Goal: Information Seeking & Learning: Learn about a topic

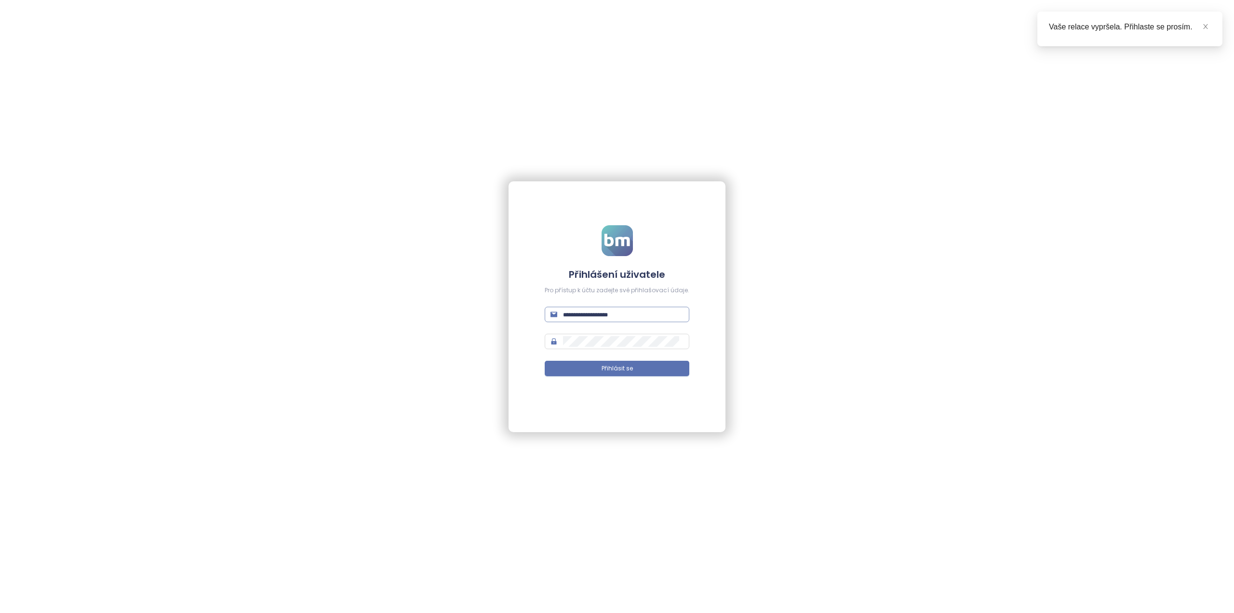
click at [587, 308] on span at bounding box center [617, 313] width 145 height 15
click at [586, 313] on input "text" at bounding box center [623, 314] width 120 height 11
type input "**********"
click at [608, 364] on span "Přihlásit se" at bounding box center [616, 368] width 31 height 9
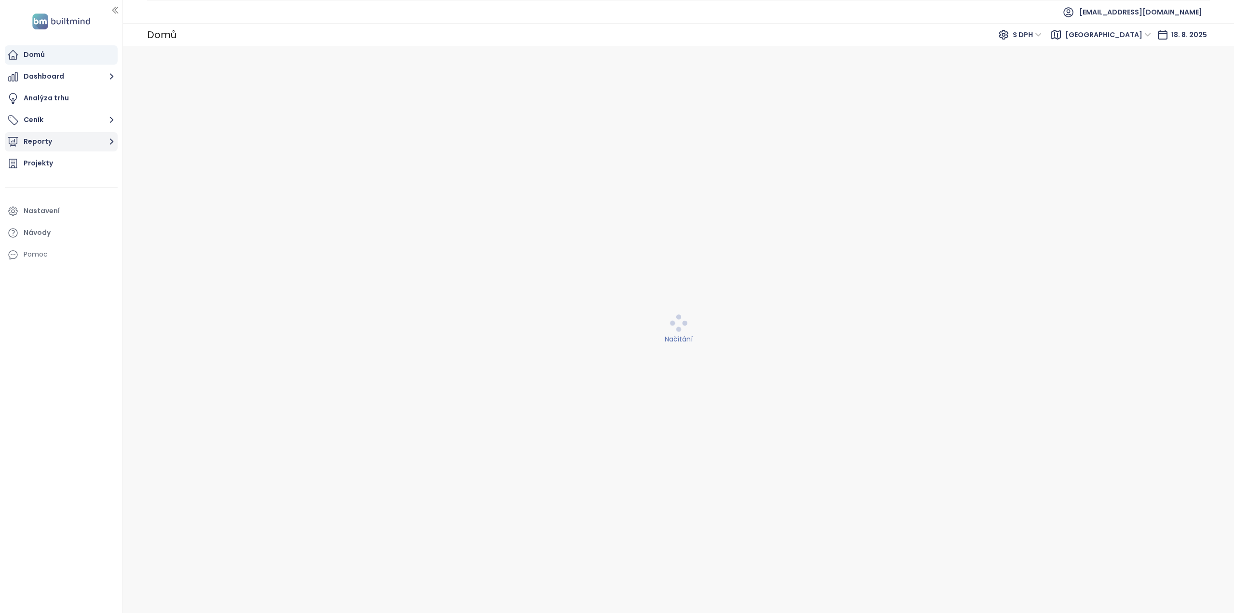
click at [67, 136] on button "Reporty" at bounding box center [61, 141] width 113 height 19
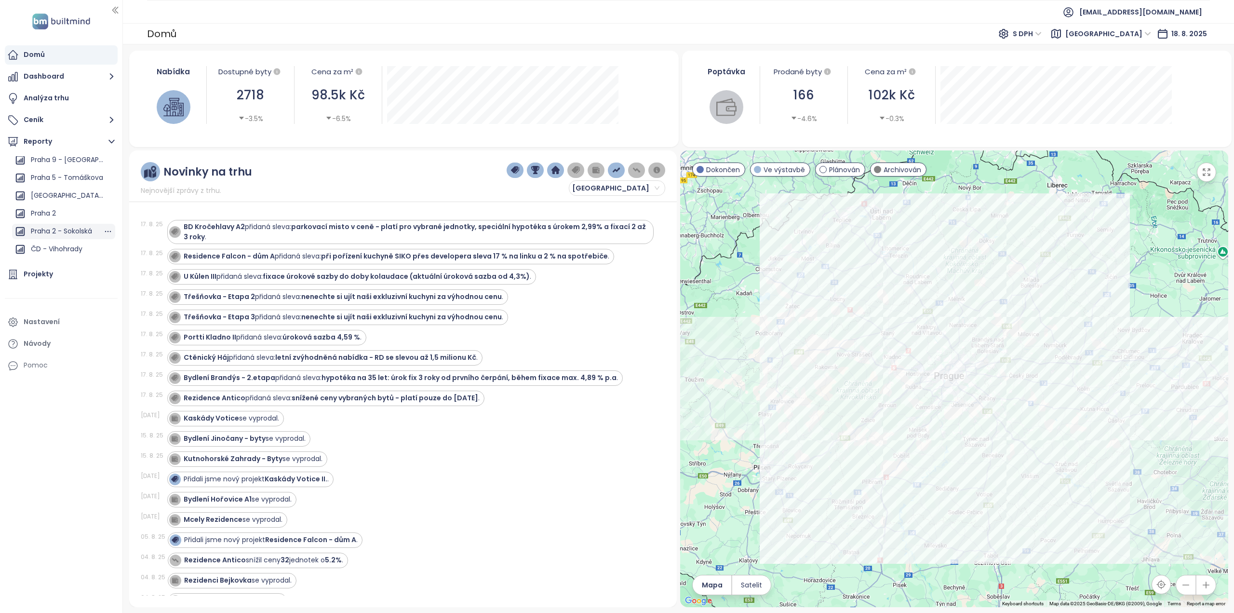
scroll to position [571, 0]
click at [60, 218] on div "Praha 2" at bounding box center [63, 217] width 103 height 15
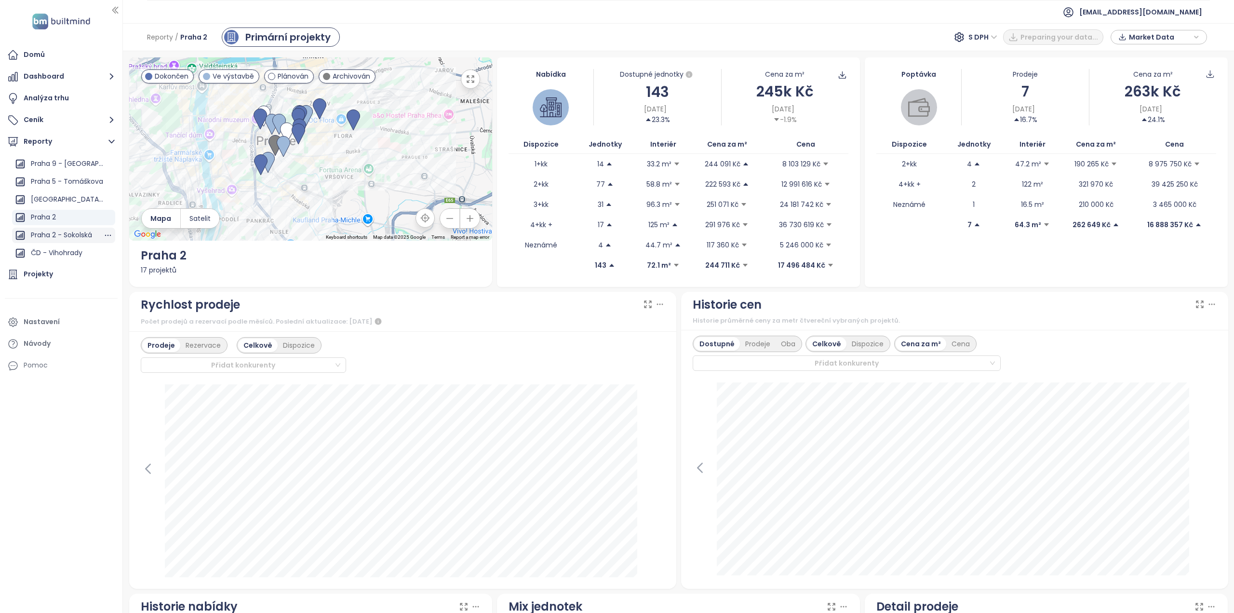
click at [57, 233] on div "Praha 2 - Sokolská" at bounding box center [61, 235] width 61 height 12
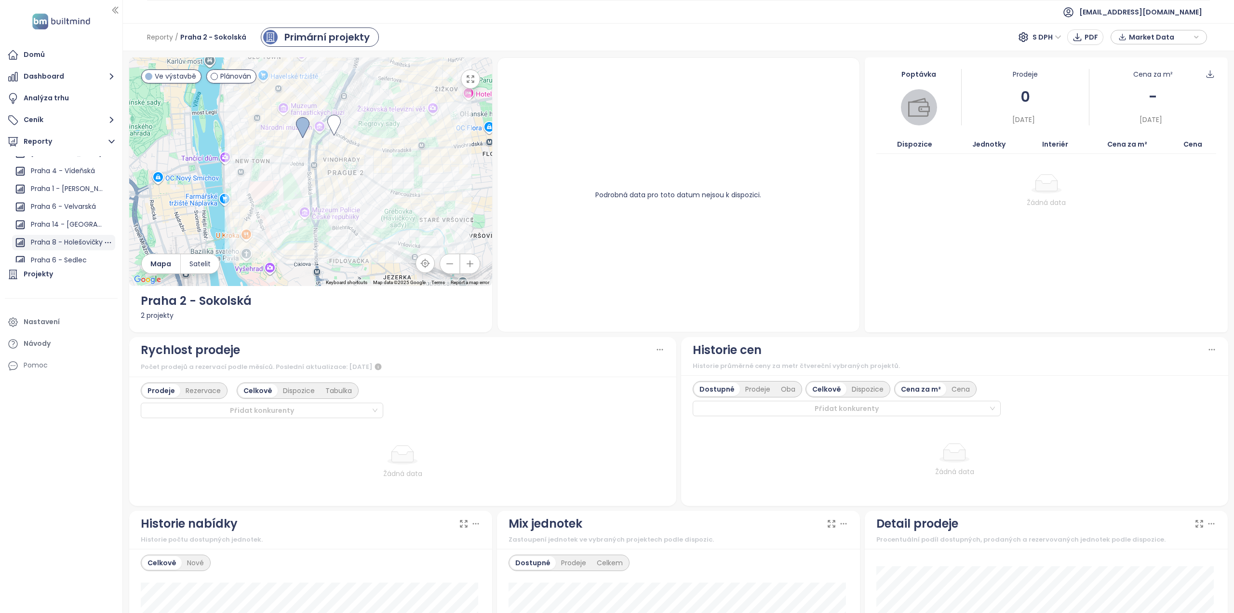
scroll to position [860, 0]
click at [67, 247] on div "Praha 1 - Krakovská (rekonstrukce)" at bounding box center [67, 249] width 72 height 12
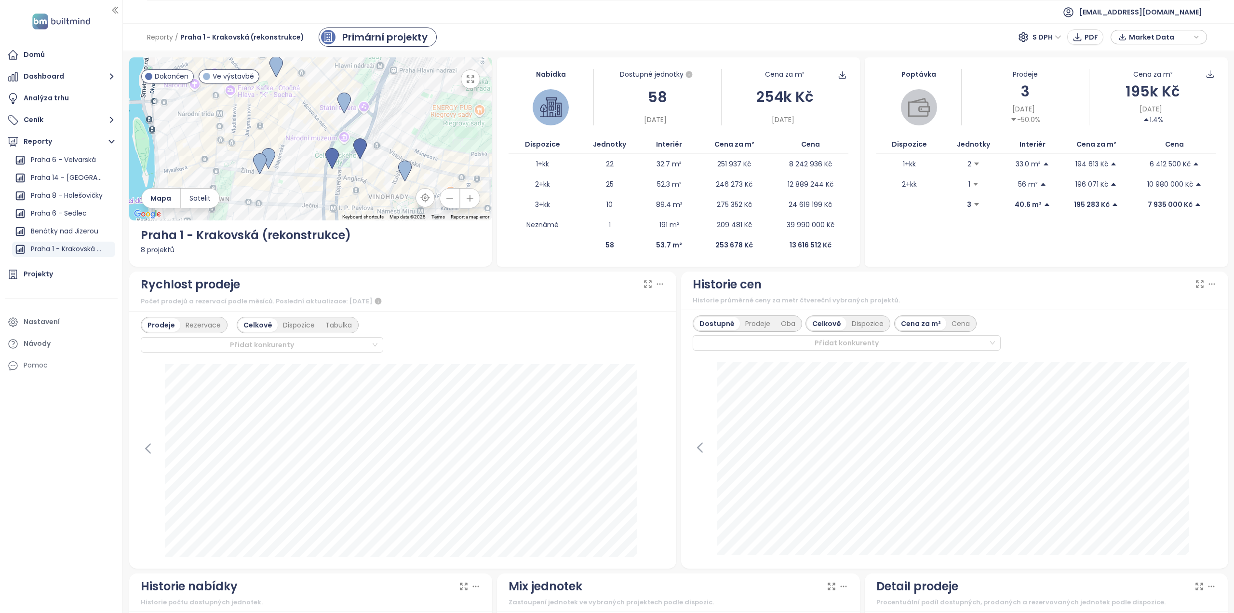
drag, startPoint x: 306, startPoint y: 178, endPoint x: 302, endPoint y: 175, distance: 5.2
click at [302, 175] on div at bounding box center [310, 138] width 363 height 163
click at [267, 152] on img at bounding box center [267, 157] width 13 height 21
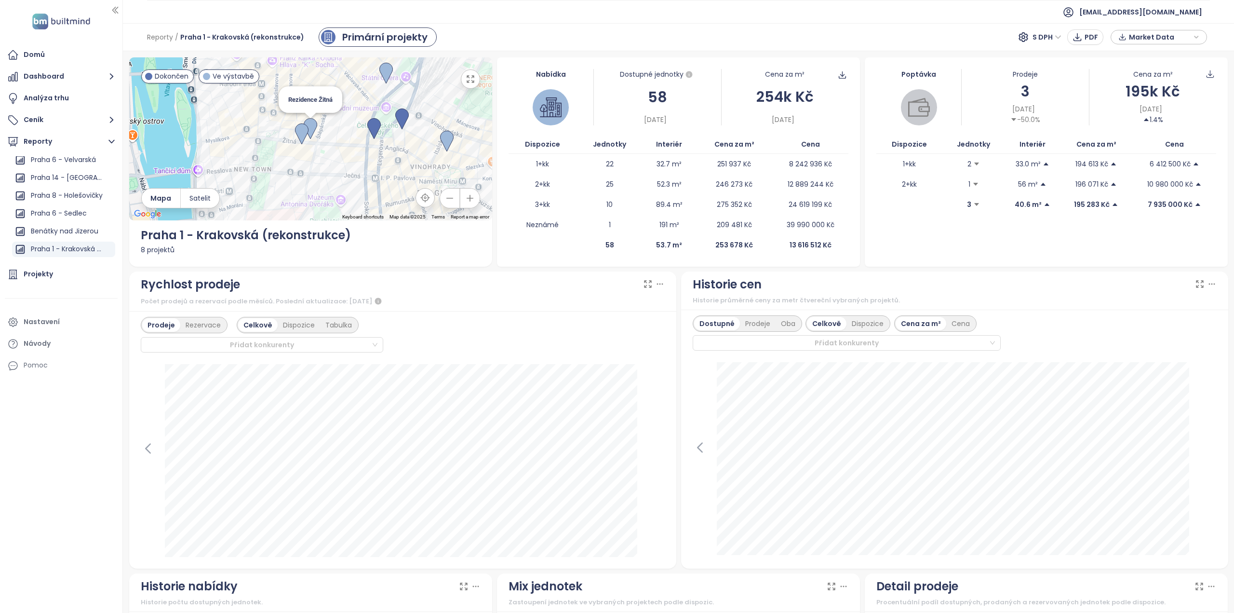
click at [308, 122] on img at bounding box center [310, 128] width 13 height 21
click at [309, 121] on img at bounding box center [310, 128] width 13 height 21
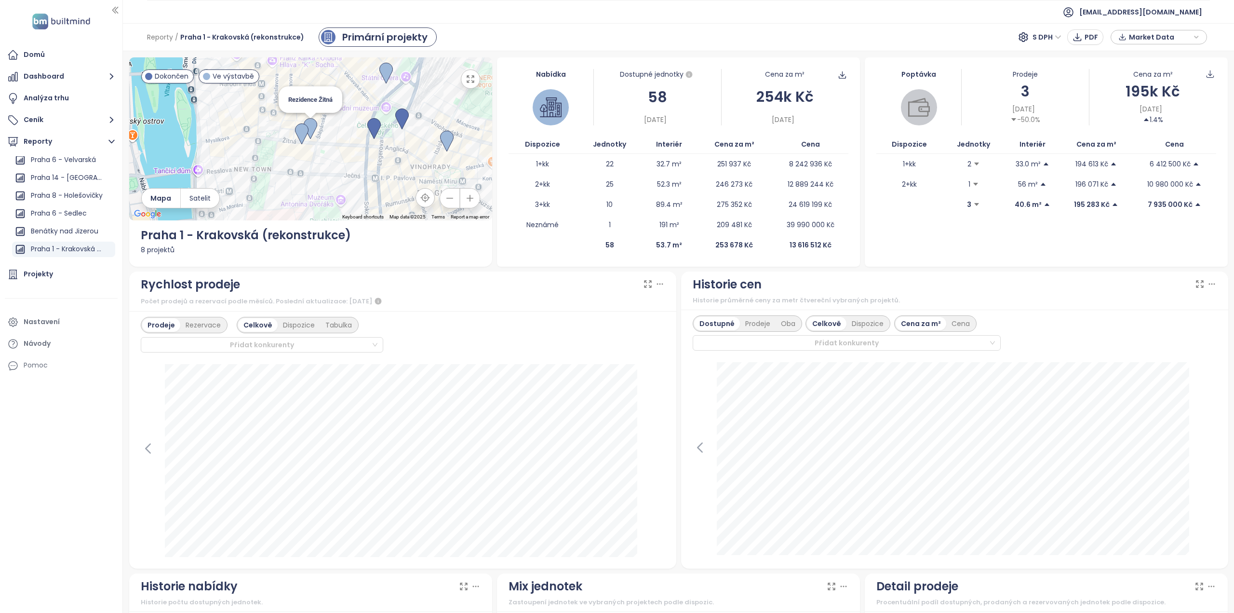
click at [309, 121] on img at bounding box center [310, 128] width 13 height 21
click at [51, 276] on div "Projekty" at bounding box center [38, 274] width 29 height 12
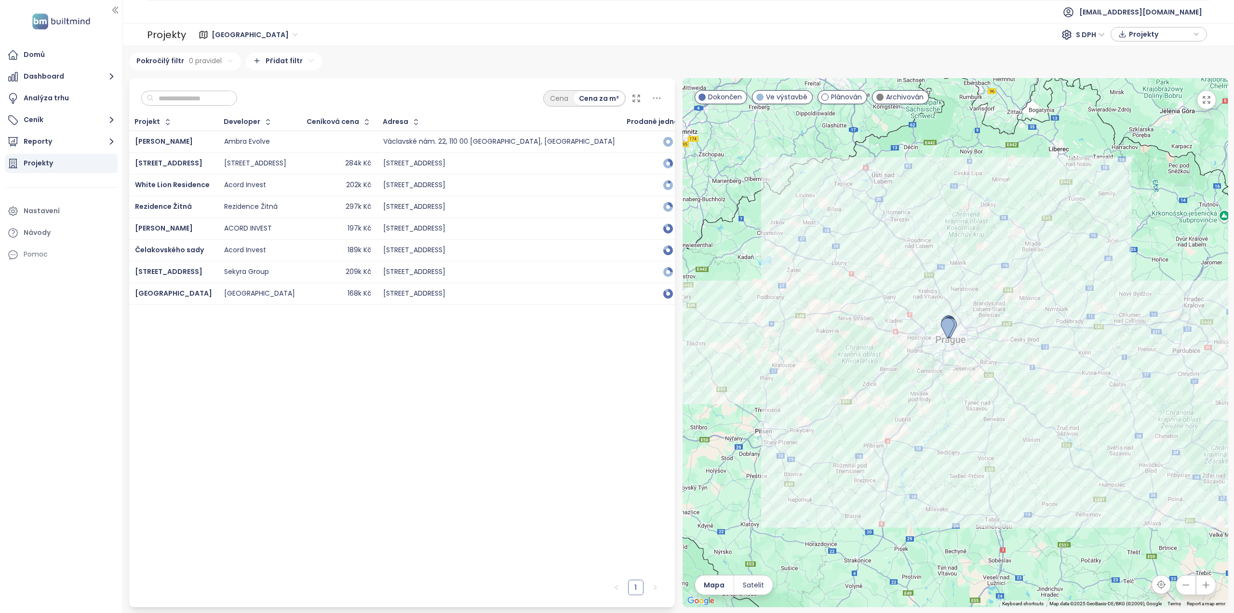
click at [198, 95] on input "text" at bounding box center [193, 98] width 78 height 14
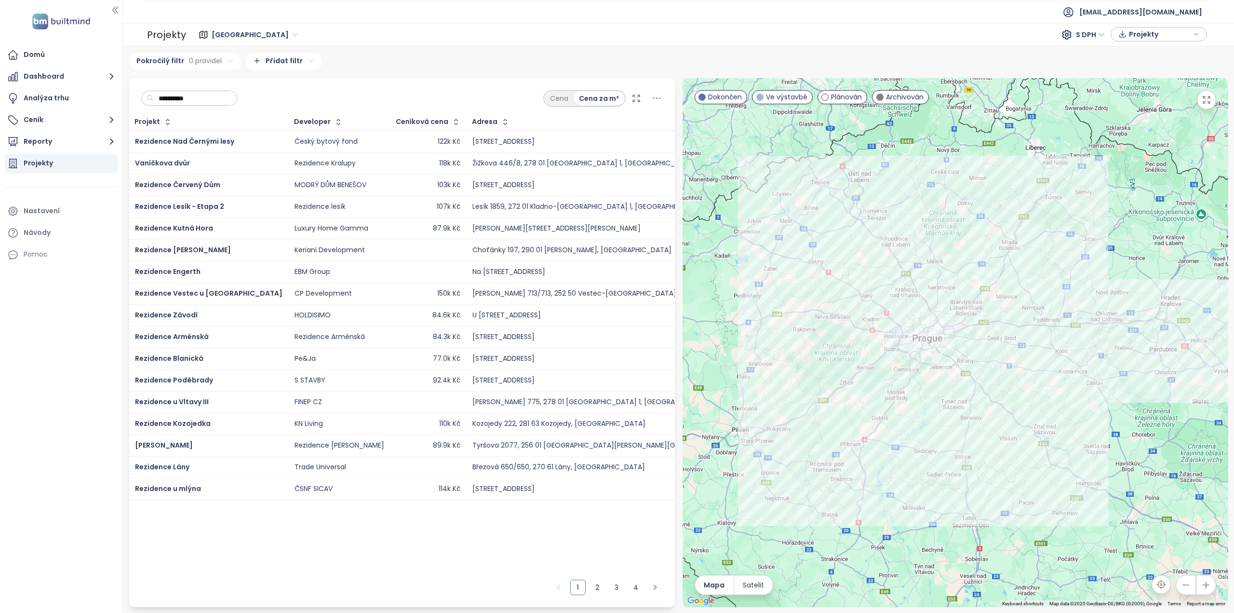
click at [244, 32] on span "Středočeský kraj" at bounding box center [255, 34] width 86 height 14
type input "*********"
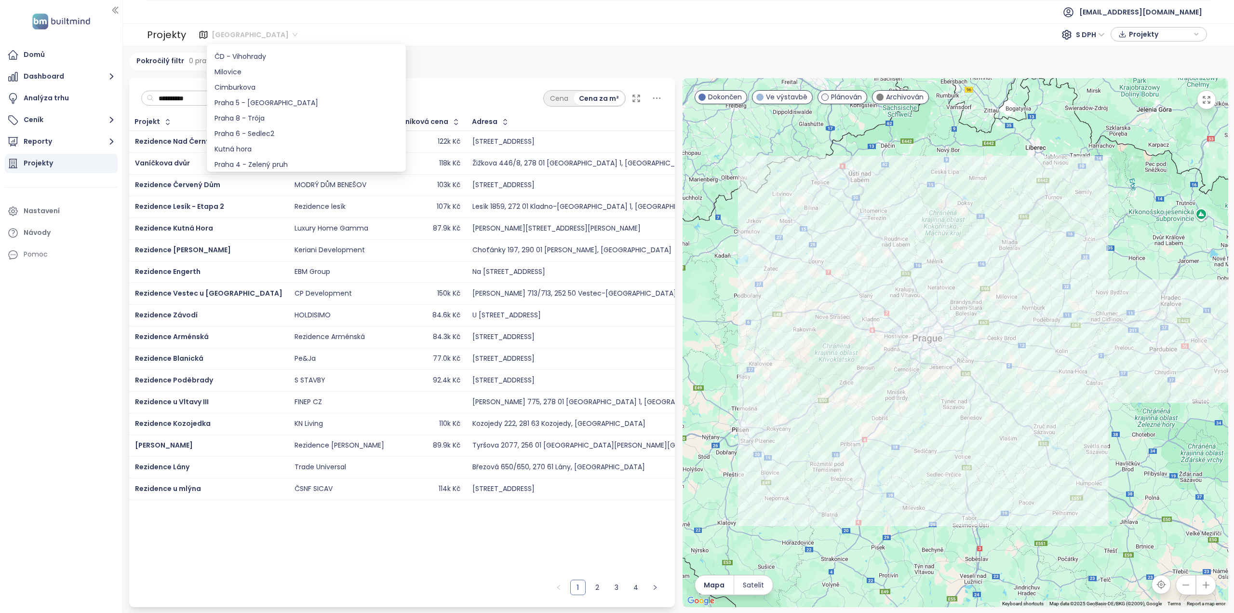
scroll to position [740, 0]
click at [271, 116] on div "Praha 1 - Krakovská (rekonstrukce)" at bounding box center [306, 115] width 184 height 11
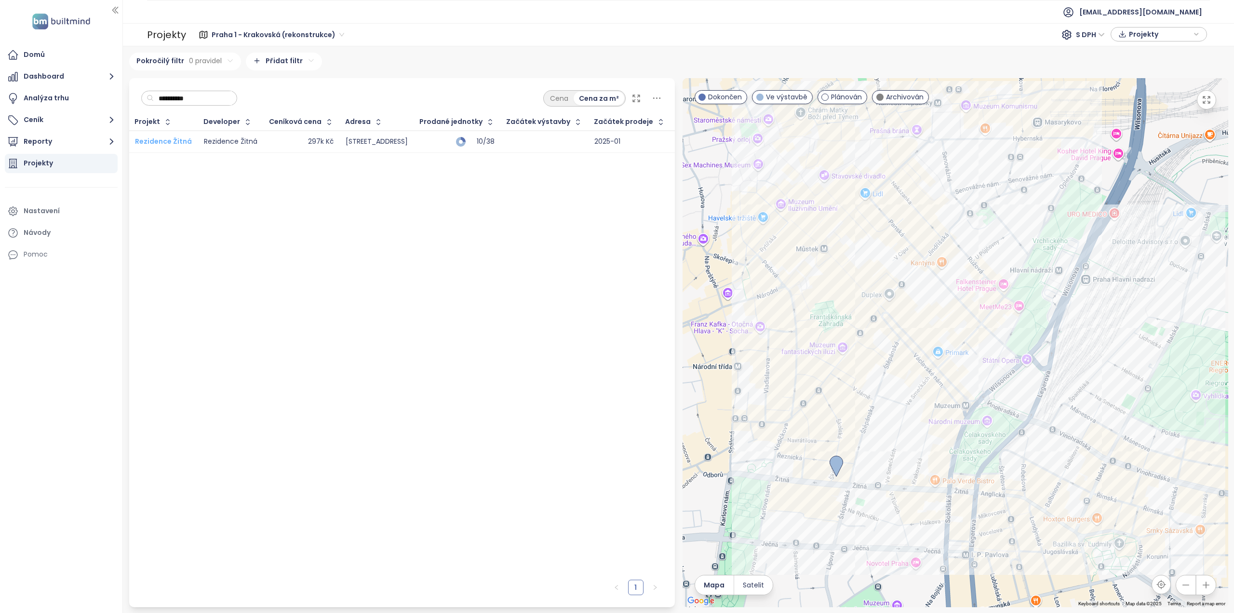
click at [175, 142] on span "Rezidence Žitná" at bounding box center [163, 141] width 57 height 10
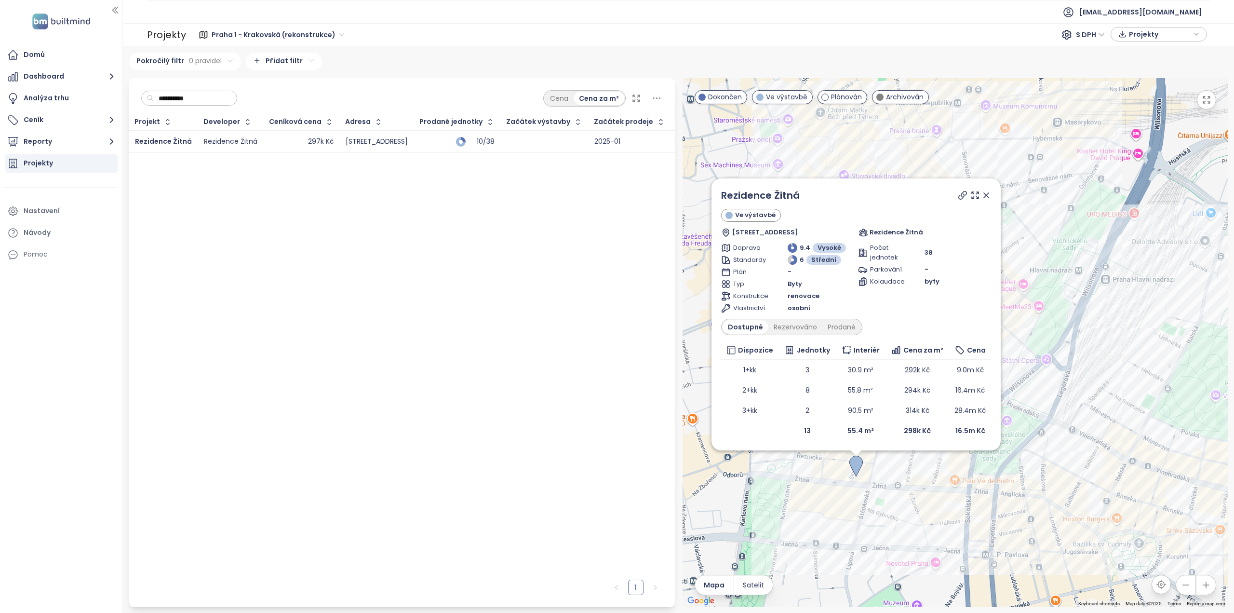
drag, startPoint x: 211, startPoint y: 99, endPoint x: 185, endPoint y: 99, distance: 26.0
click at [159, 99] on input "*********" at bounding box center [193, 98] width 78 height 14
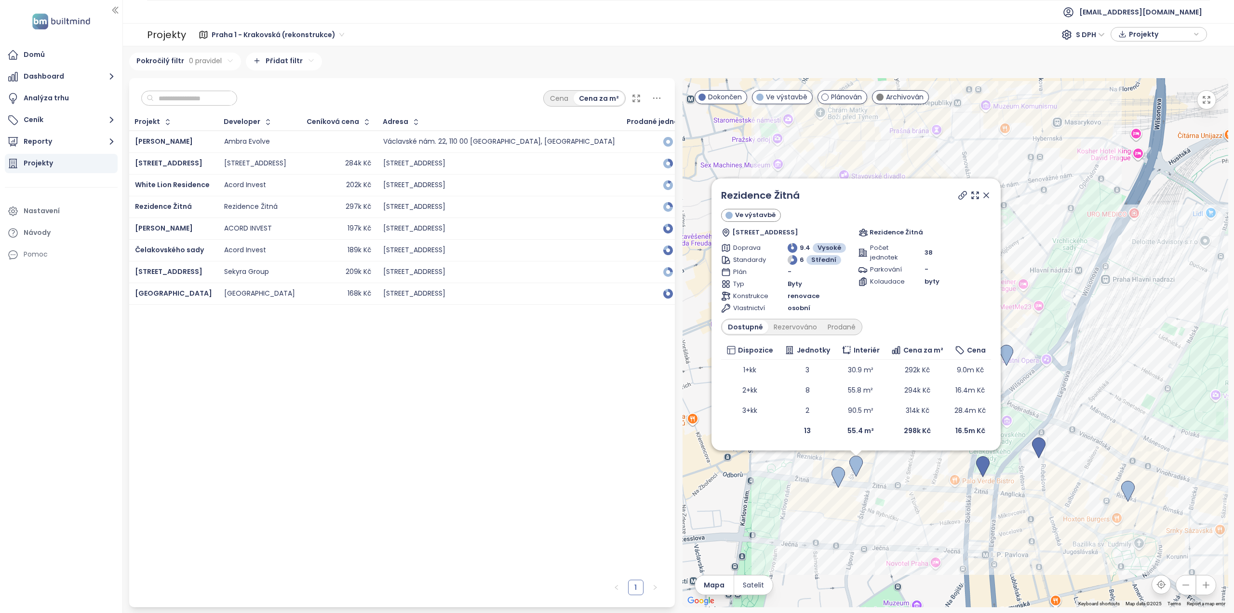
drag, startPoint x: 271, startPoint y: 383, endPoint x: 300, endPoint y: 378, distance: 29.3
click at [270, 383] on div "Projekt Developer Ceníková cena Adresa Prodané jednotky Začátek výstavby Začáte…" at bounding box center [402, 344] width 546 height 461
click at [985, 196] on icon at bounding box center [986, 195] width 5 height 5
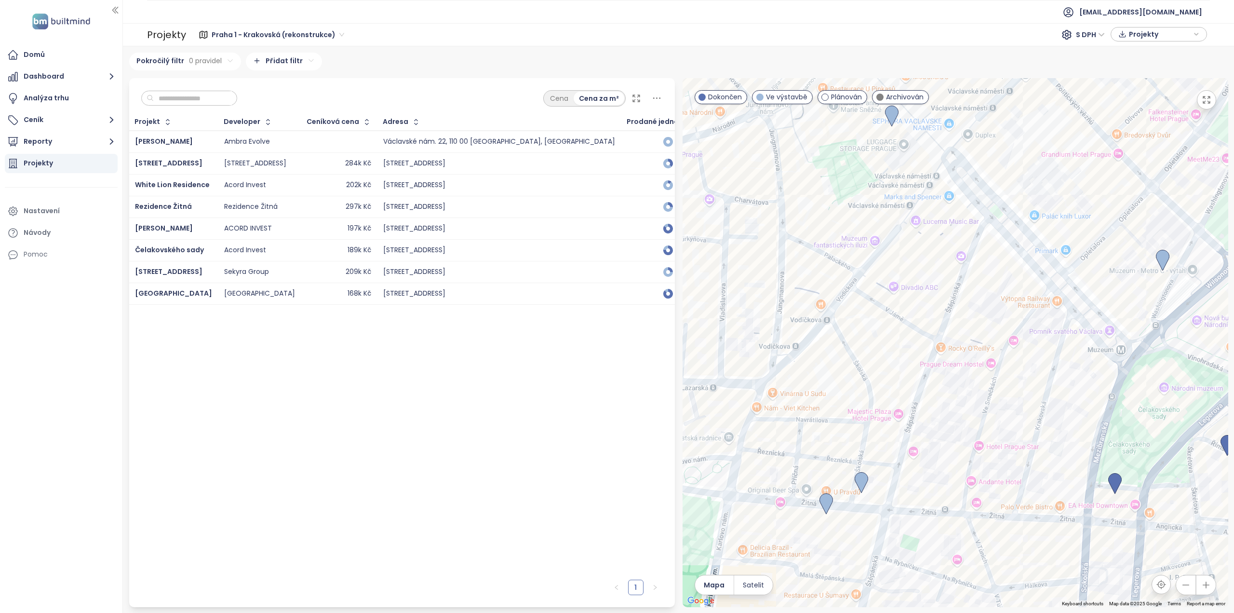
drag, startPoint x: 748, startPoint y: 461, endPoint x: 839, endPoint y: 453, distance: 91.5
click at [839, 453] on div at bounding box center [955, 342] width 546 height 529
click at [827, 498] on img at bounding box center [828, 503] width 13 height 21
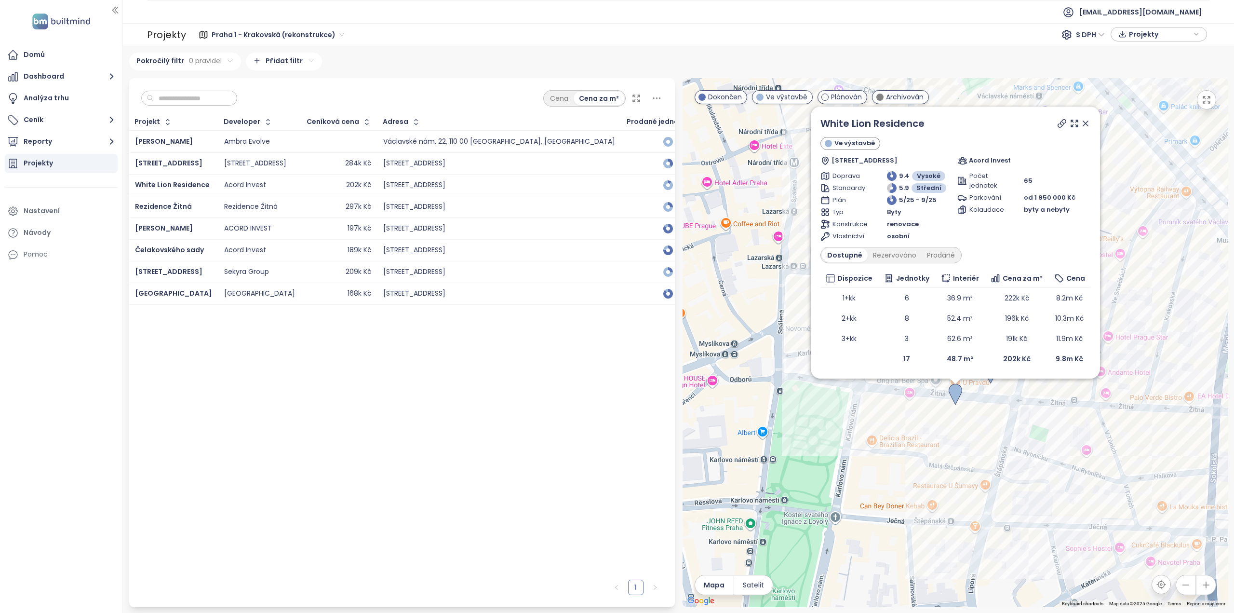
click at [882, 464] on div "White Lion Residence Ve výstavbě 14, Žitná 564, Nové Město, 120 00 Praha-Praha …" at bounding box center [955, 342] width 546 height 529
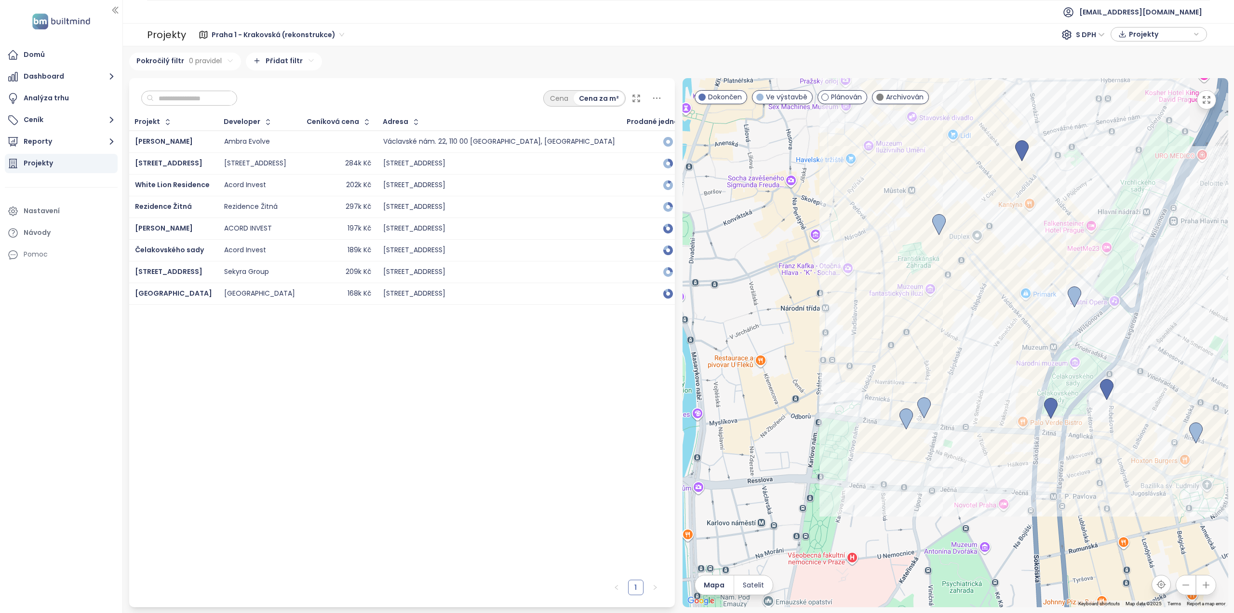
drag, startPoint x: 1037, startPoint y: 445, endPoint x: 965, endPoint y: 447, distance: 71.8
click at [965, 447] on div at bounding box center [955, 342] width 546 height 529
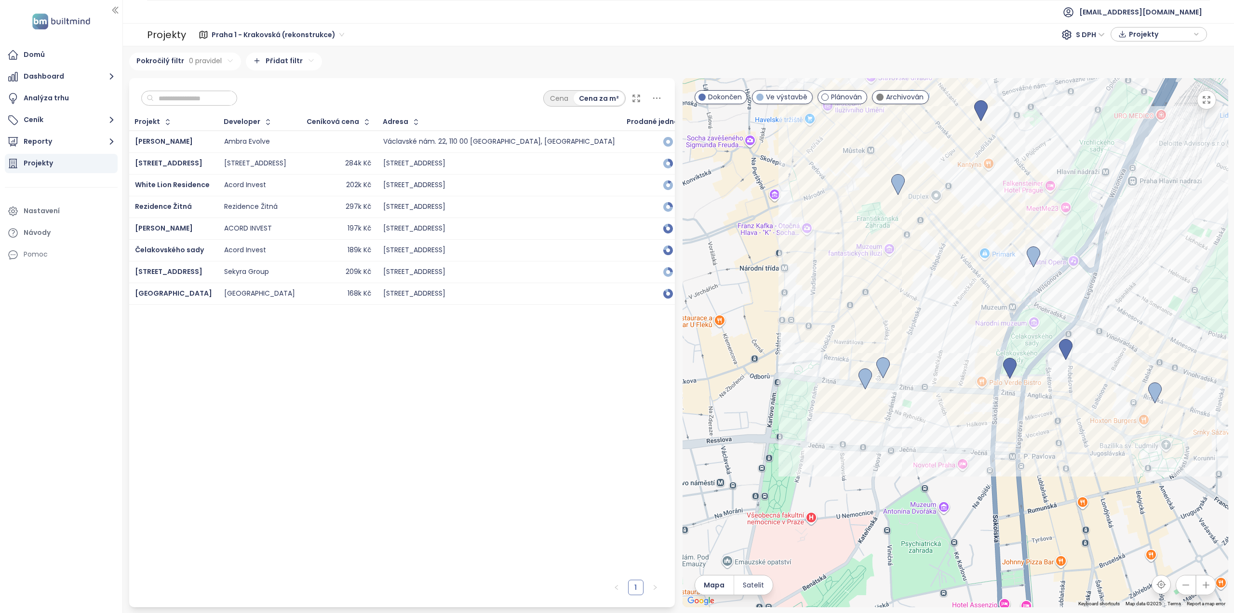
drag, startPoint x: 990, startPoint y: 445, endPoint x: 964, endPoint y: 426, distance: 32.7
click at [964, 426] on div at bounding box center [955, 342] width 546 height 529
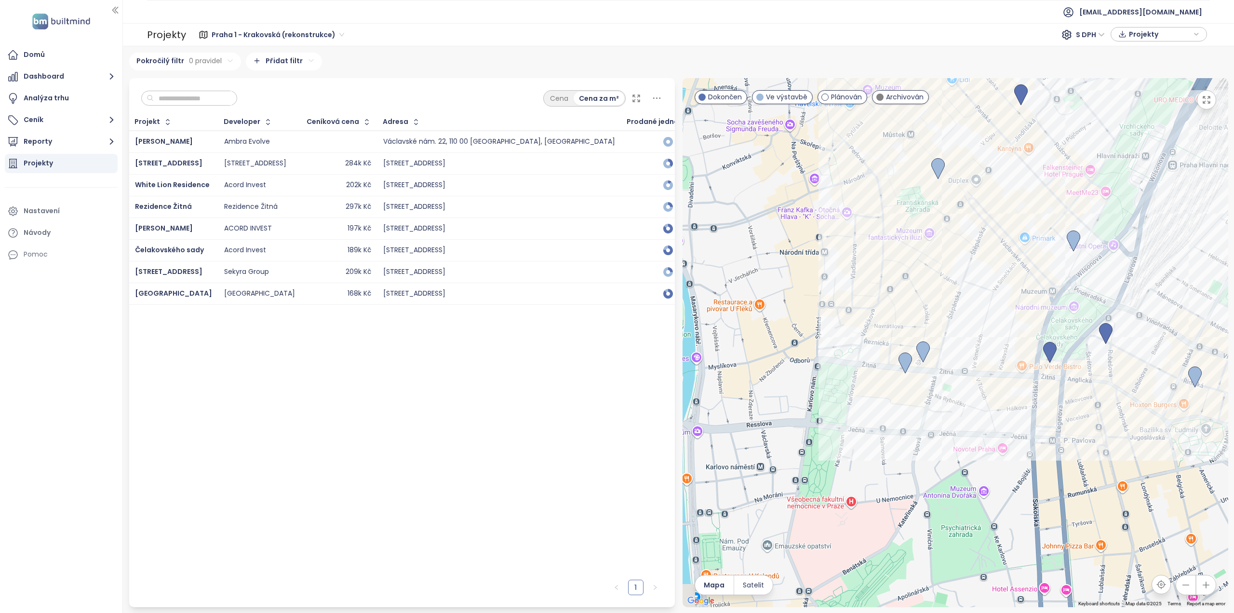
drag, startPoint x: 885, startPoint y: 444, endPoint x: 939, endPoint y: 424, distance: 58.3
click at [939, 424] on div at bounding box center [955, 342] width 546 height 529
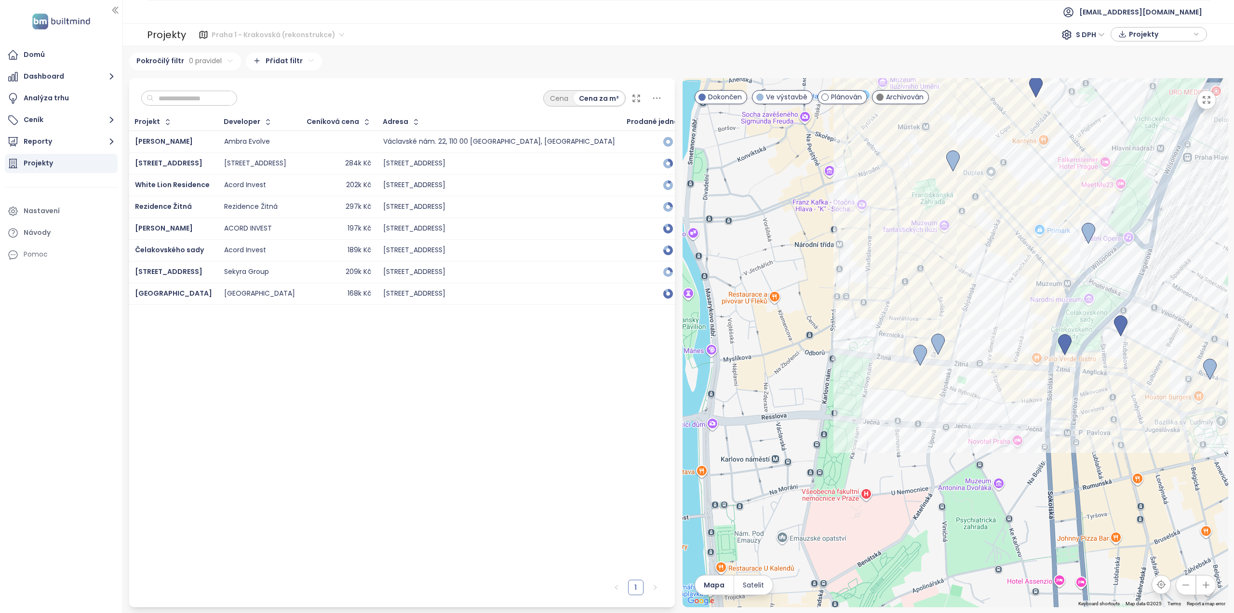
click at [261, 38] on span "Praha 1 - Krakovská (rekonstrukce)" at bounding box center [278, 34] width 133 height 14
click at [252, 83] on div "Praha 2" at bounding box center [306, 79] width 184 height 11
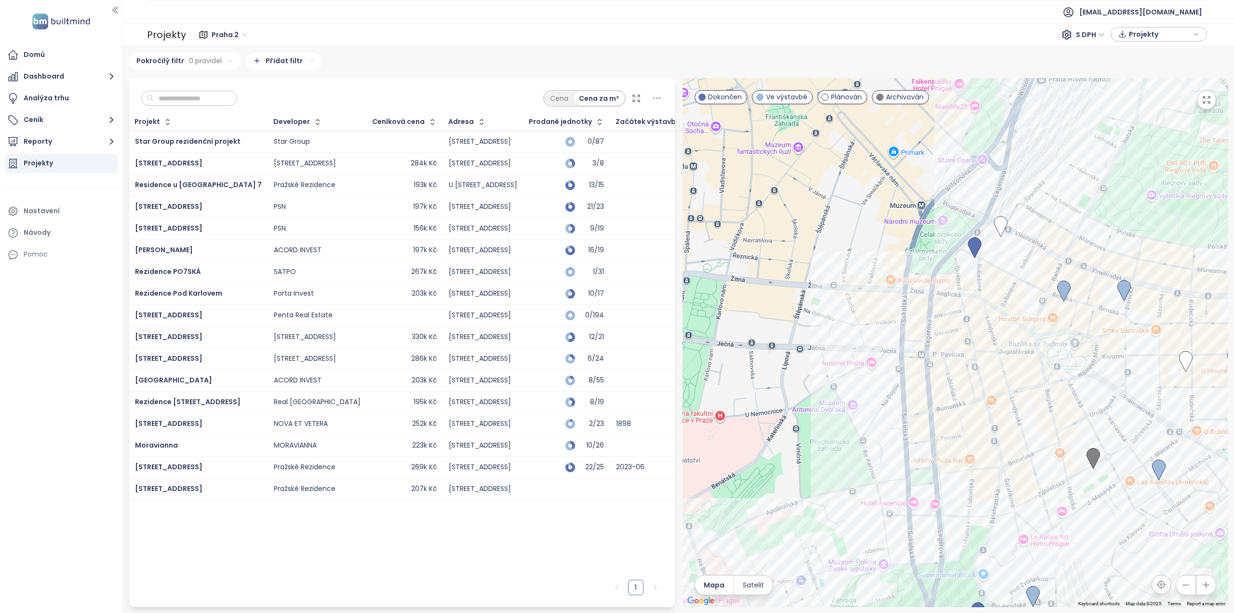
drag, startPoint x: 776, startPoint y: 333, endPoint x: 847, endPoint y: 343, distance: 71.6
click at [847, 343] on div at bounding box center [955, 342] width 546 height 529
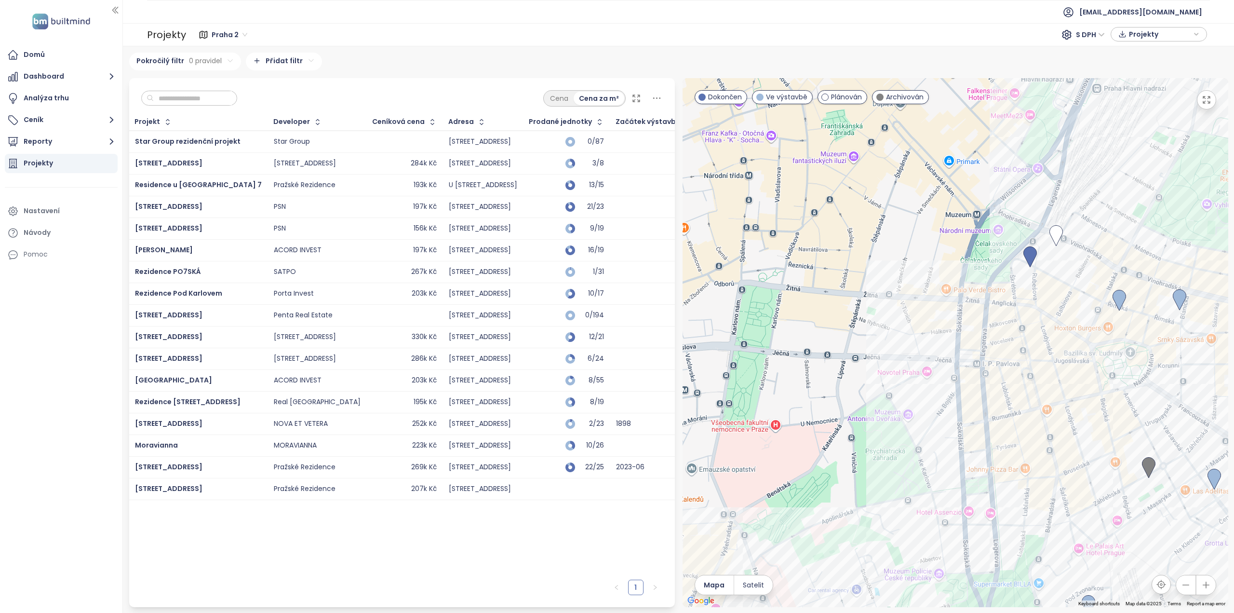
drag, startPoint x: 857, startPoint y: 373, endPoint x: 873, endPoint y: 379, distance: 17.2
click at [873, 379] on div at bounding box center [955, 342] width 546 height 529
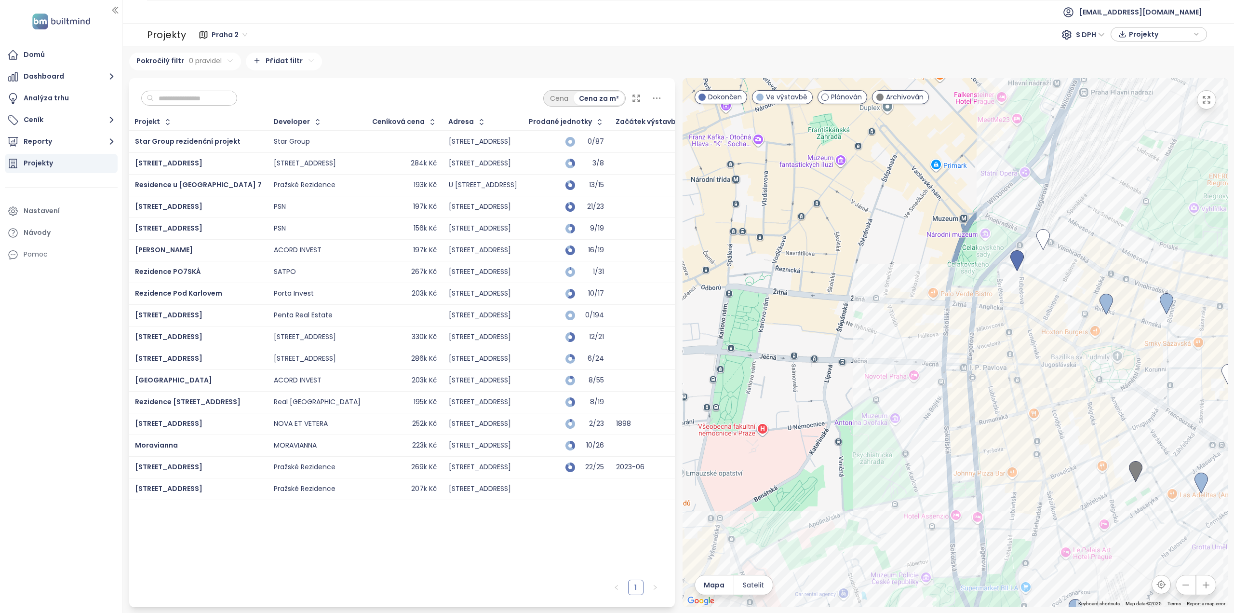
drag, startPoint x: 1011, startPoint y: 388, endPoint x: 990, endPoint y: 387, distance: 20.8
click at [997, 389] on div at bounding box center [955, 342] width 546 height 529
click at [54, 145] on button "Reporty" at bounding box center [61, 141] width 113 height 19
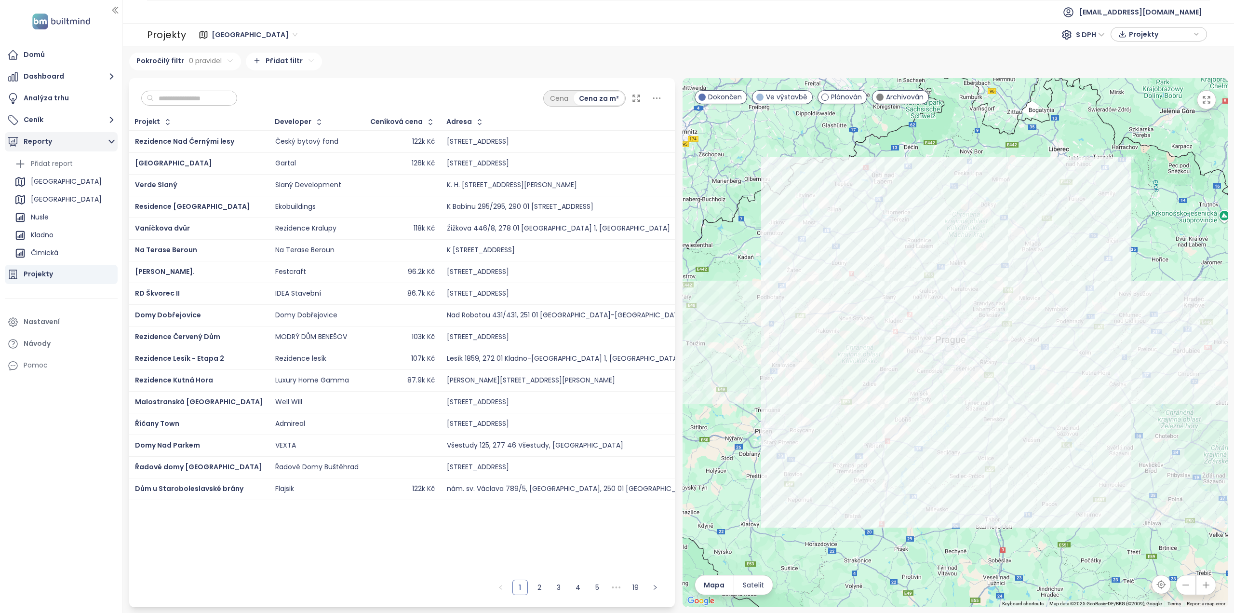
click at [47, 142] on button "Reporty" at bounding box center [61, 141] width 113 height 19
click at [44, 161] on div "Projekty" at bounding box center [38, 163] width 29 height 12
click at [242, 31] on span "Středočeský kraj" at bounding box center [255, 34] width 86 height 14
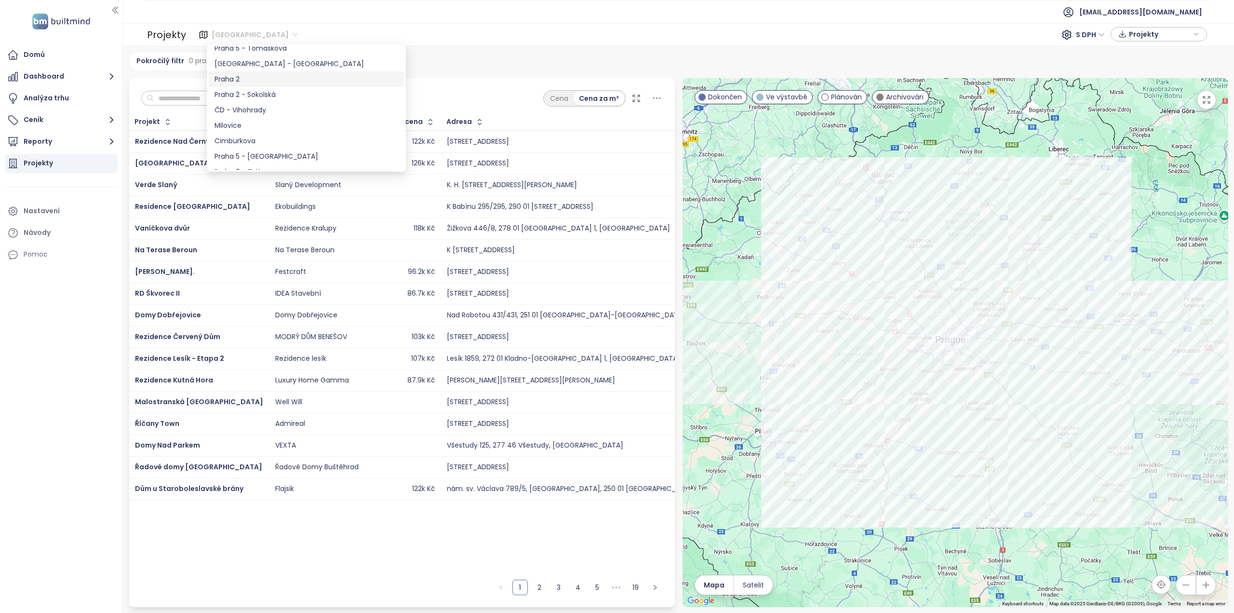
click at [242, 80] on div "Praha 2" at bounding box center [306, 79] width 184 height 11
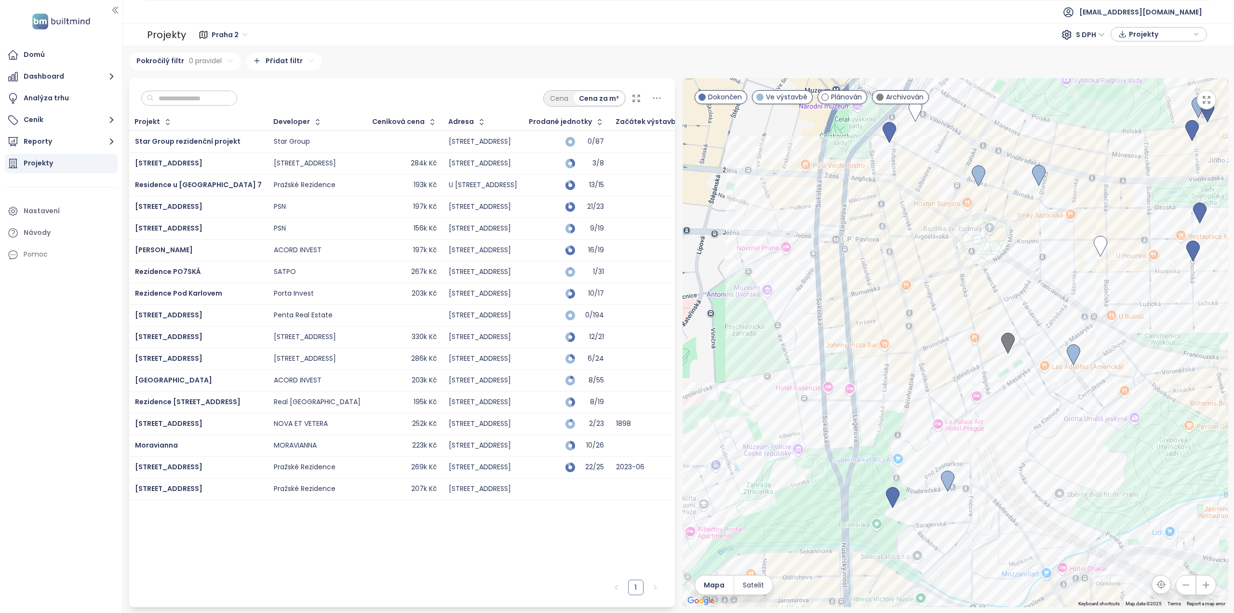
drag, startPoint x: 835, startPoint y: 358, endPoint x: 934, endPoint y: 336, distance: 101.6
click at [933, 336] on div at bounding box center [955, 342] width 546 height 529
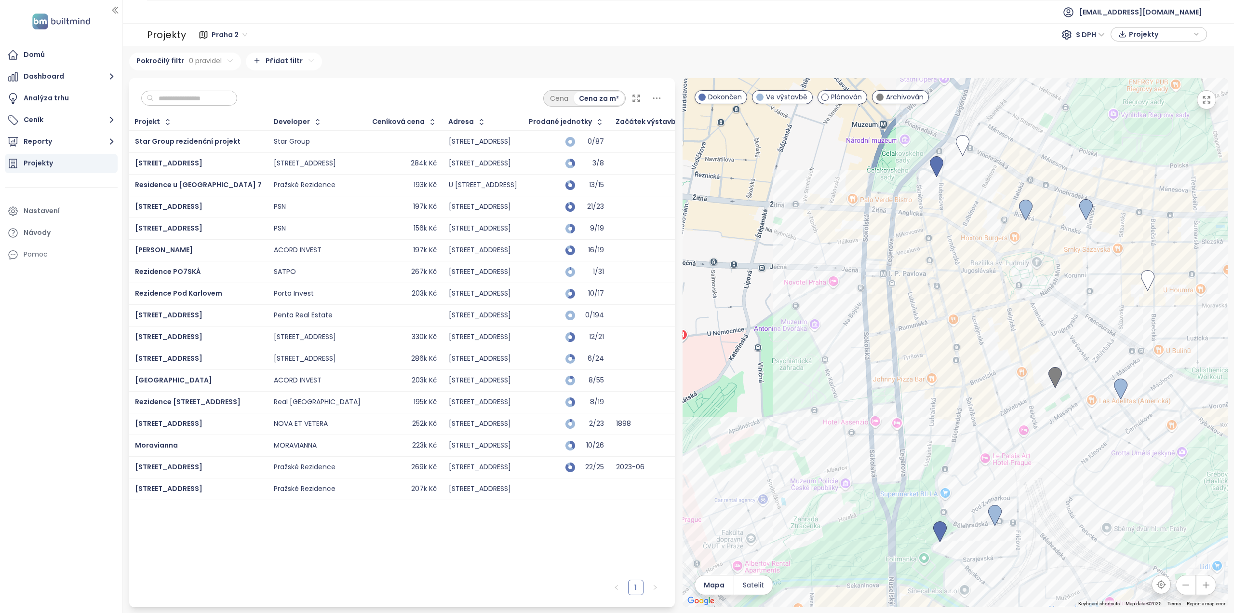
drag, startPoint x: 856, startPoint y: 269, endPoint x: 881, endPoint y: 324, distance: 60.2
click at [881, 324] on div at bounding box center [955, 342] width 546 height 529
click at [935, 160] on img at bounding box center [936, 167] width 13 height 21
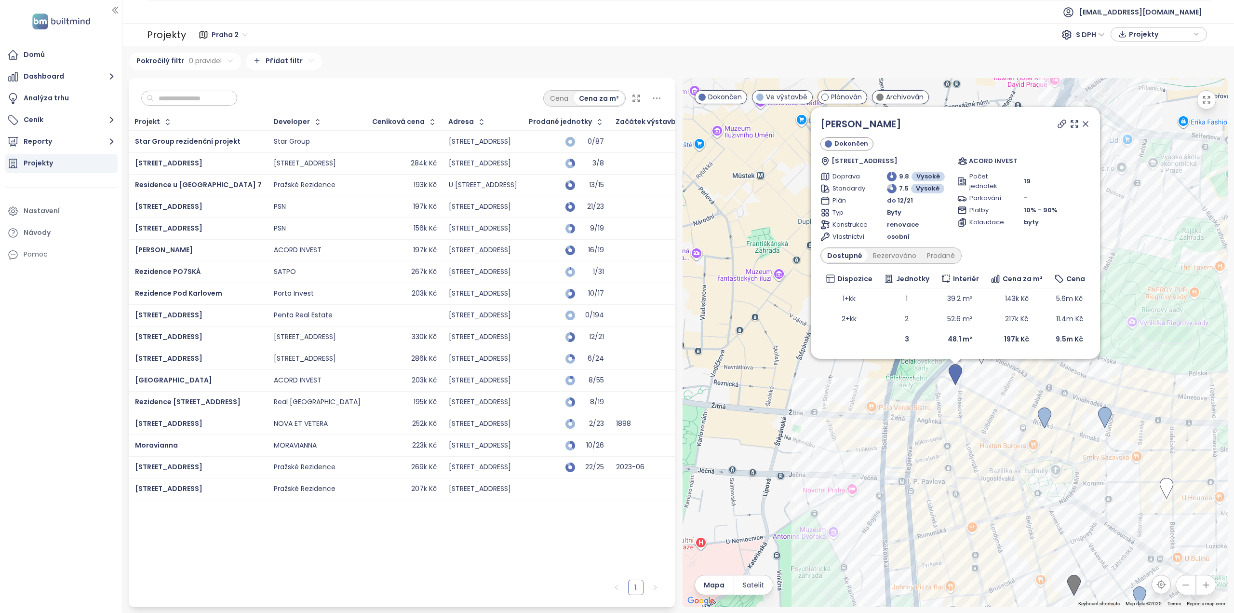
drag, startPoint x: 1086, startPoint y: 123, endPoint x: 1085, endPoint y: 131, distance: 7.7
click at [1086, 123] on icon at bounding box center [1085, 123] width 5 height 5
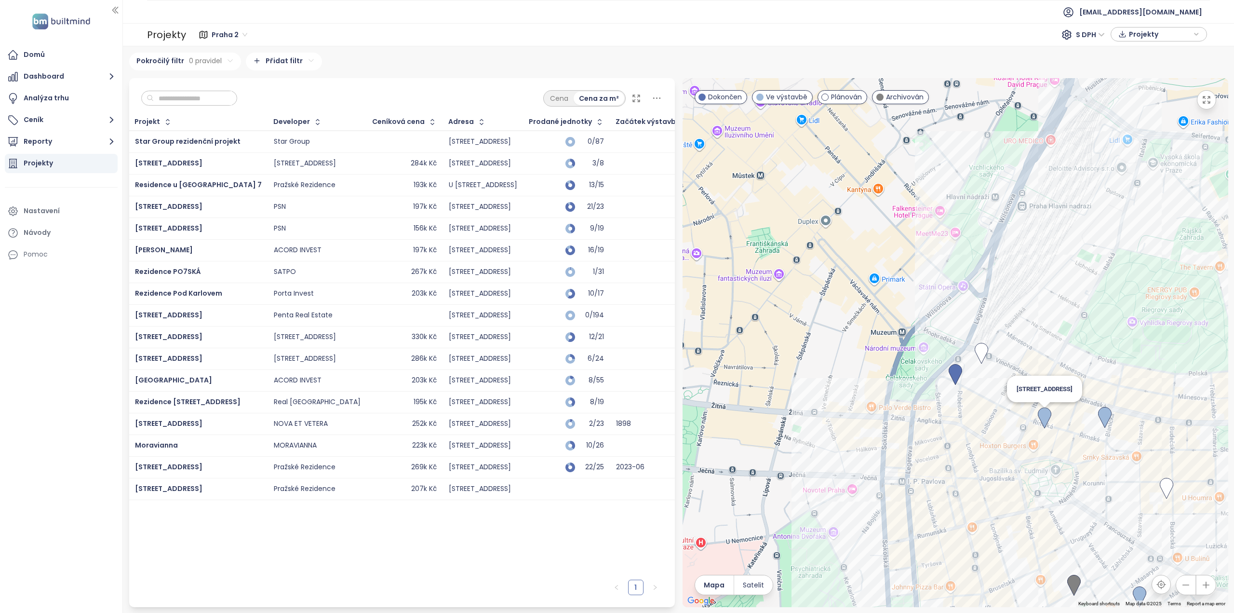
click at [1045, 413] on img at bounding box center [1044, 417] width 13 height 21
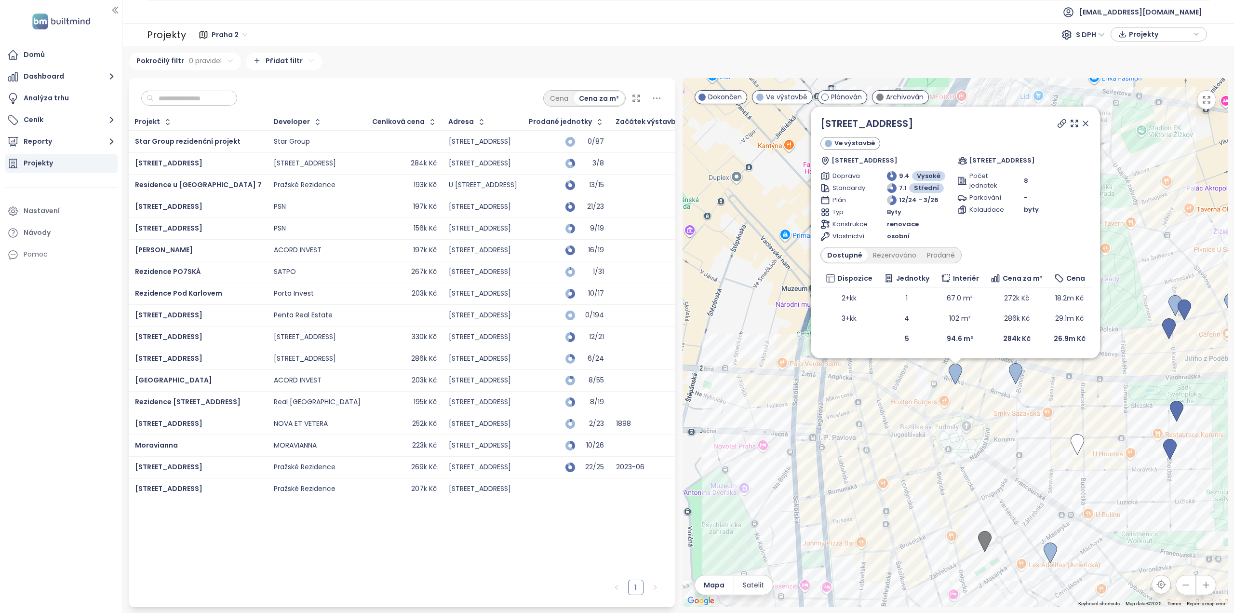
click at [1087, 122] on icon at bounding box center [1085, 123] width 5 height 5
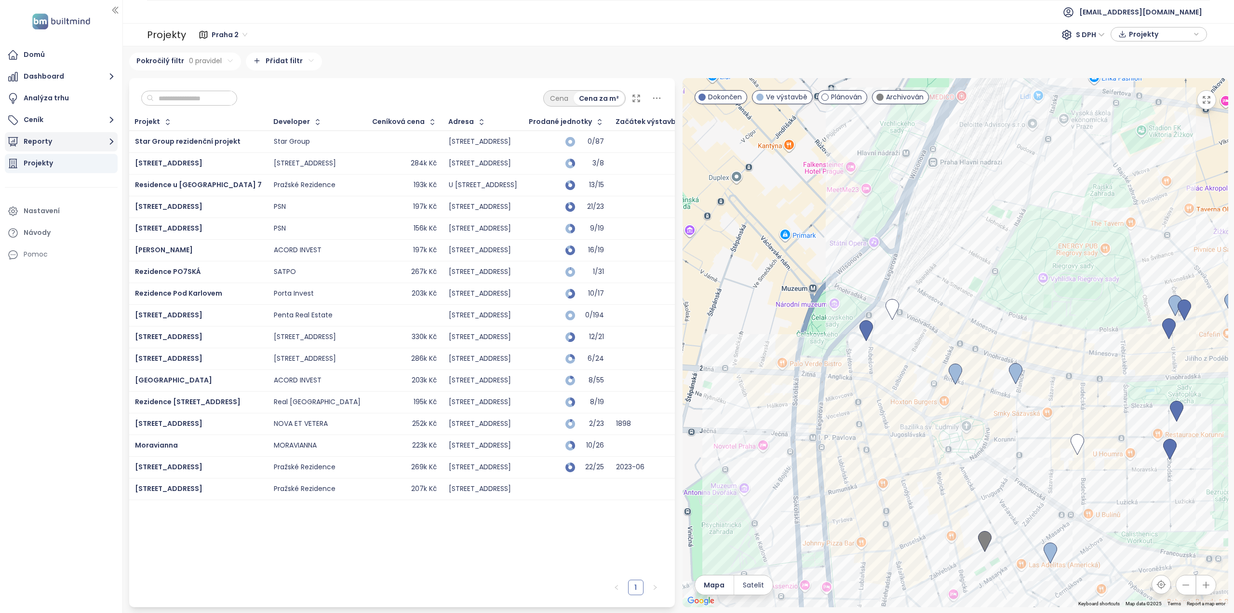
click at [44, 141] on button "Reporty" at bounding box center [61, 141] width 113 height 19
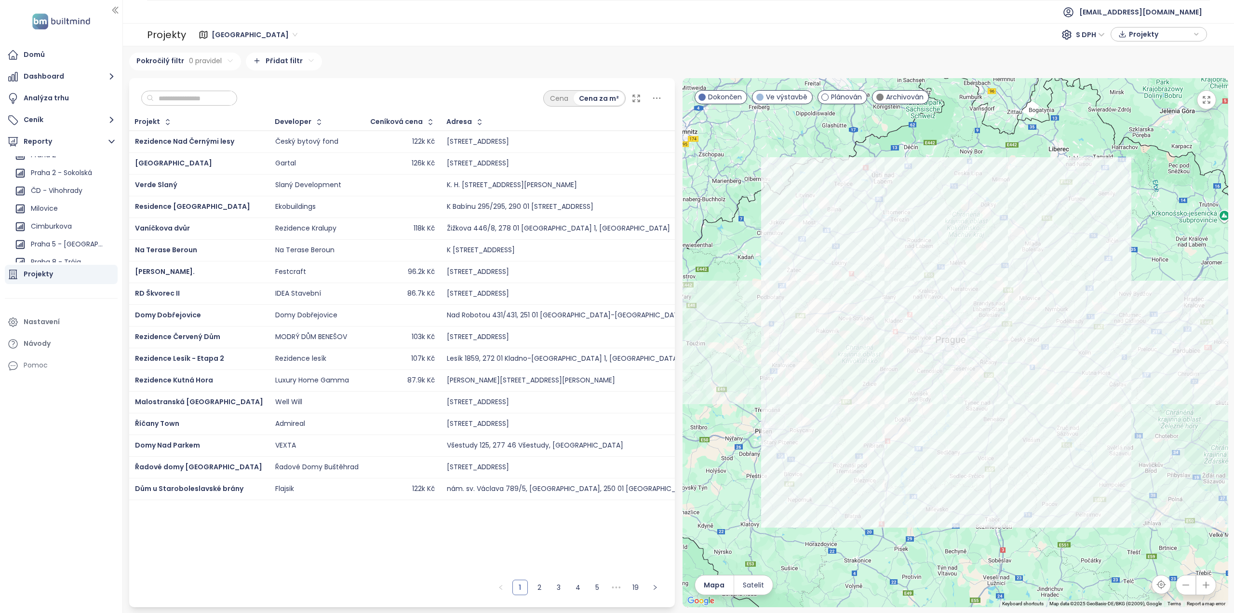
scroll to position [626, 0]
click at [62, 234] on div "Cimburkova" at bounding box center [51, 233] width 41 height 12
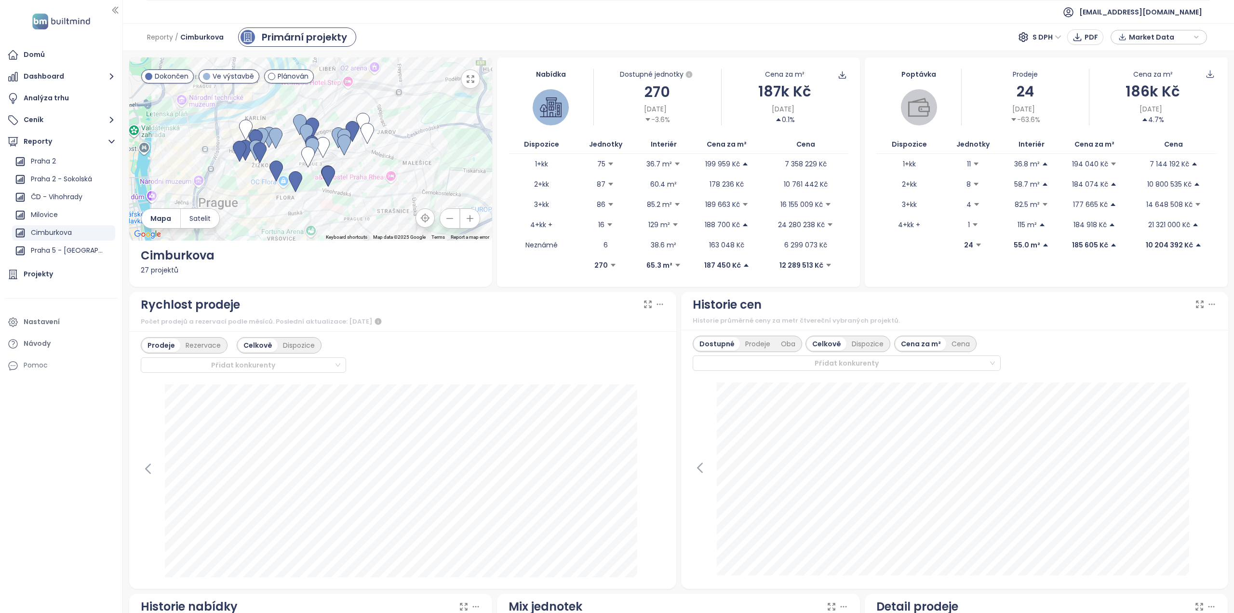
click at [54, 280] on div "Projekty" at bounding box center [61, 274] width 113 height 19
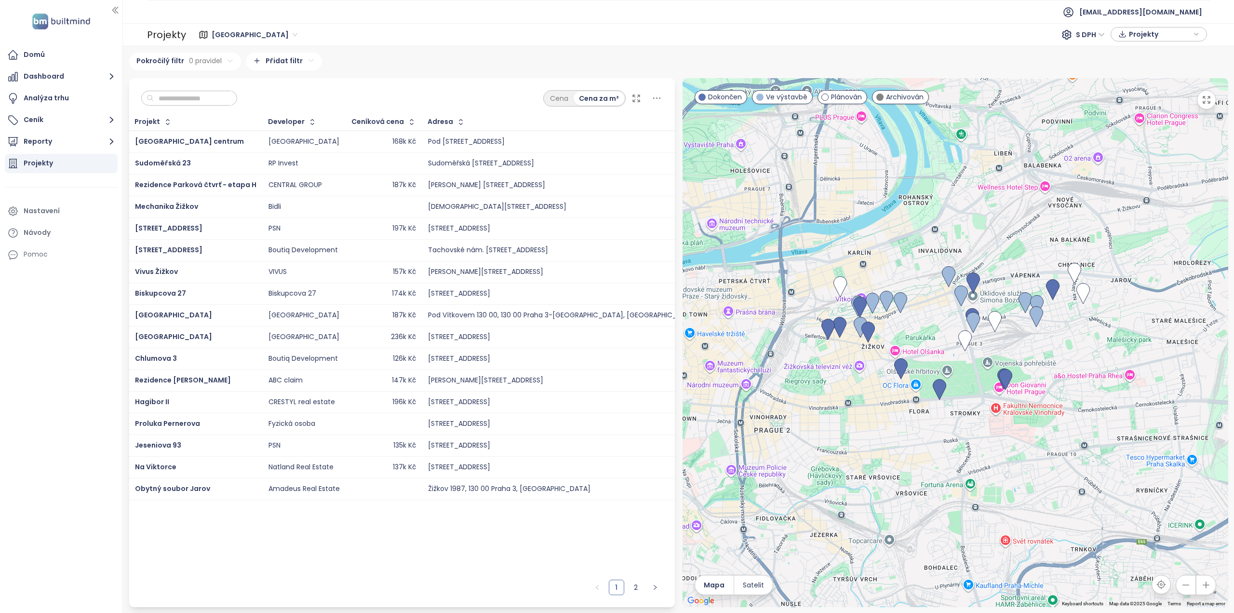
click at [262, 32] on span "Středočeský kraj" at bounding box center [255, 34] width 86 height 14
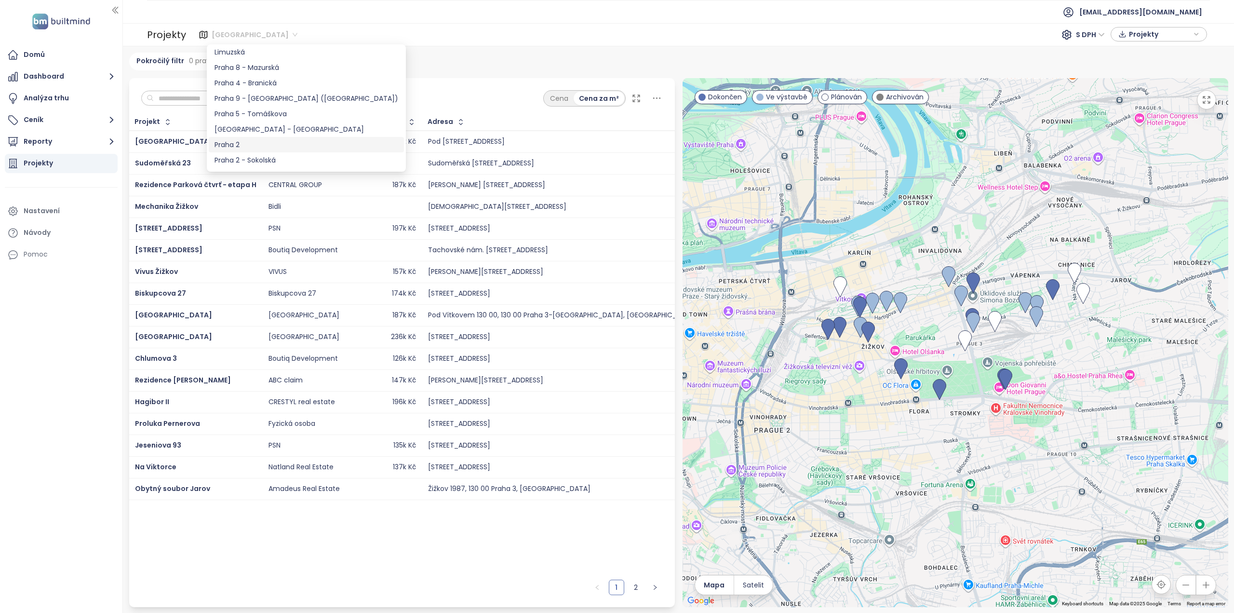
scroll to position [530, 0]
click at [260, 110] on div "Cimburkova" at bounding box center [306, 110] width 184 height 11
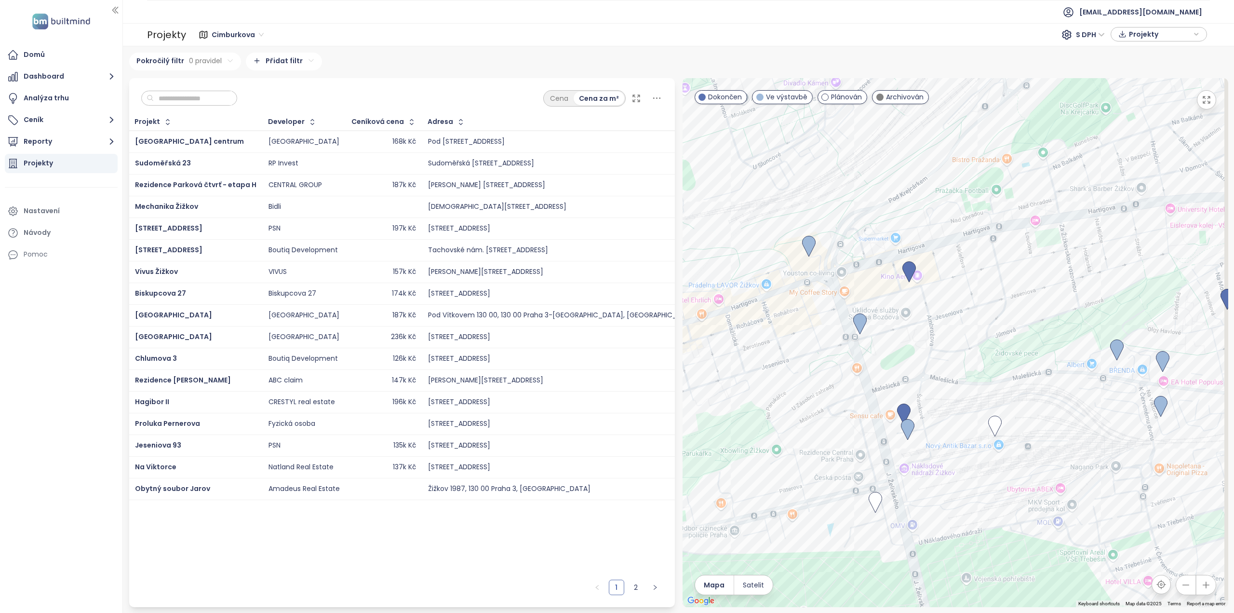
drag, startPoint x: 870, startPoint y: 276, endPoint x: 775, endPoint y: 371, distance: 134.3
click at [738, 381] on div at bounding box center [955, 342] width 546 height 529
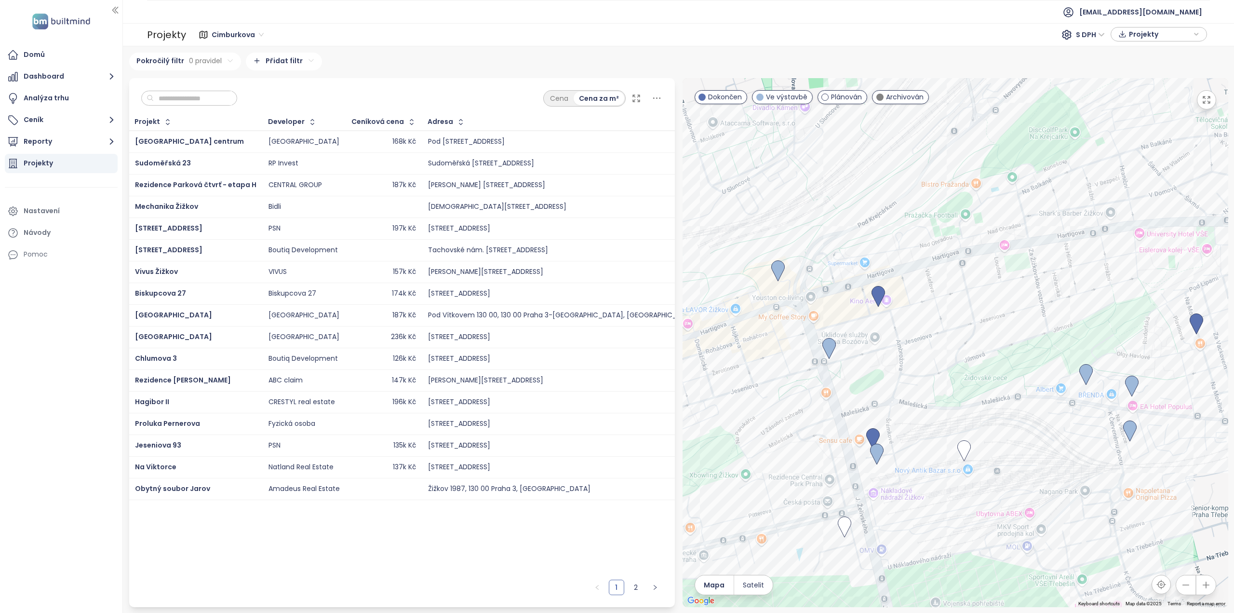
drag, startPoint x: 990, startPoint y: 312, endPoint x: 981, endPoint y: 315, distance: 9.1
click at [981, 315] on div at bounding box center [955, 342] width 546 height 529
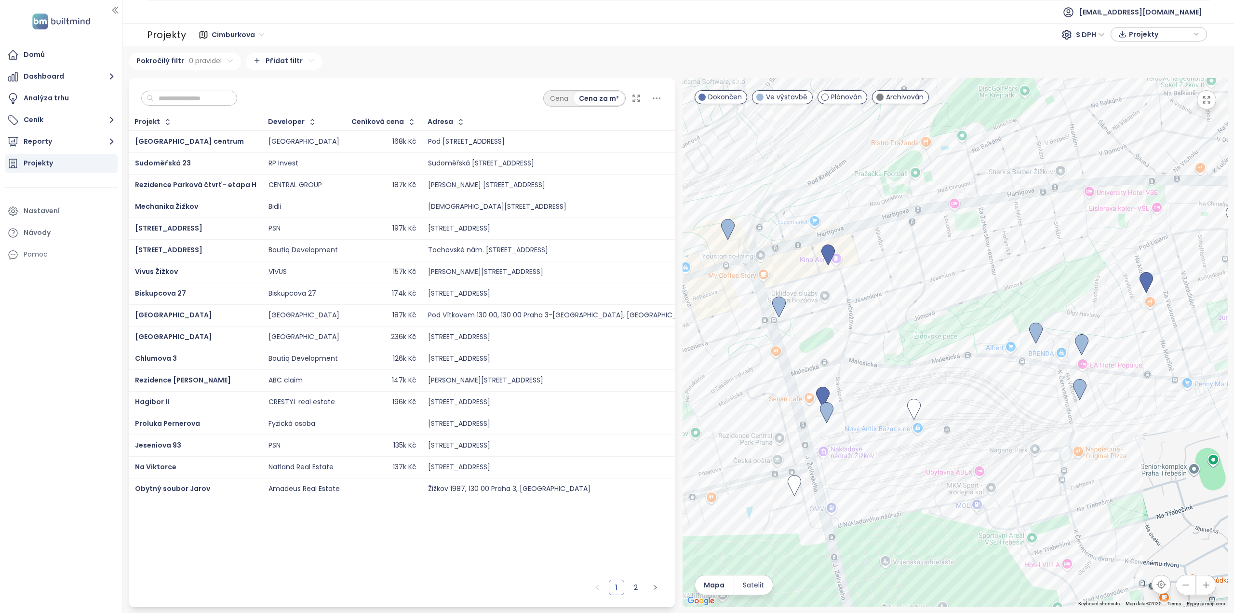
drag, startPoint x: 1024, startPoint y: 292, endPoint x: 979, endPoint y: 253, distance: 59.5
click at [979, 253] on div at bounding box center [955, 342] width 546 height 529
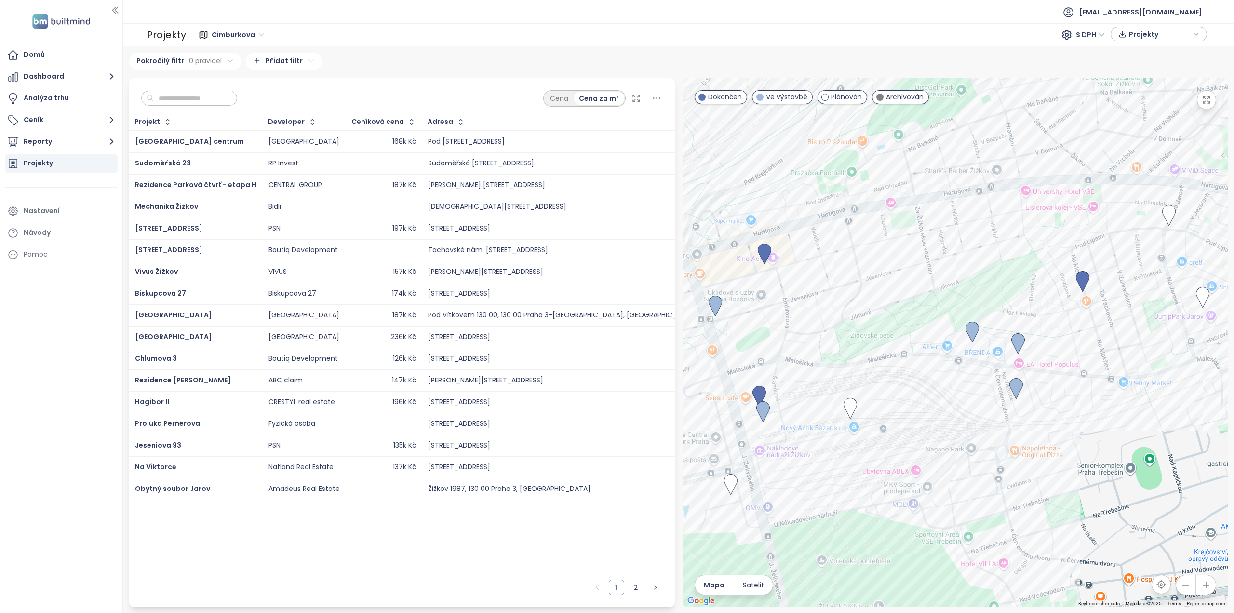
drag, startPoint x: 1050, startPoint y: 267, endPoint x: 990, endPoint y: 267, distance: 60.2
click at [990, 267] on div at bounding box center [955, 342] width 546 height 529
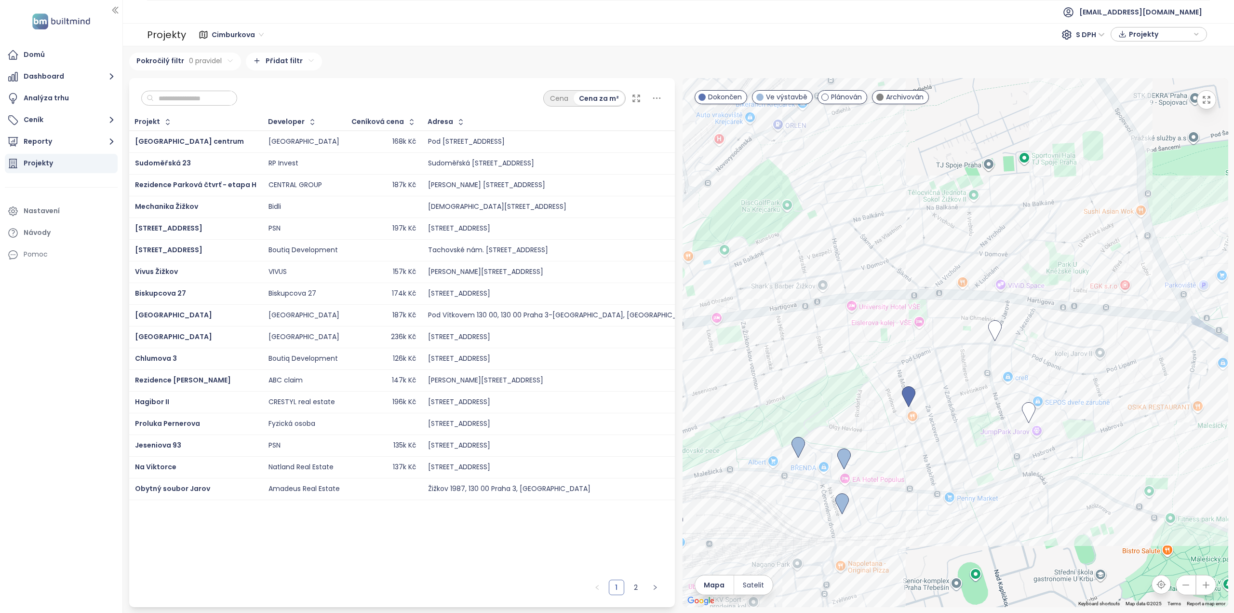
drag, startPoint x: 993, startPoint y: 267, endPoint x: 856, endPoint y: 363, distance: 167.5
click at [855, 364] on div at bounding box center [955, 342] width 546 height 529
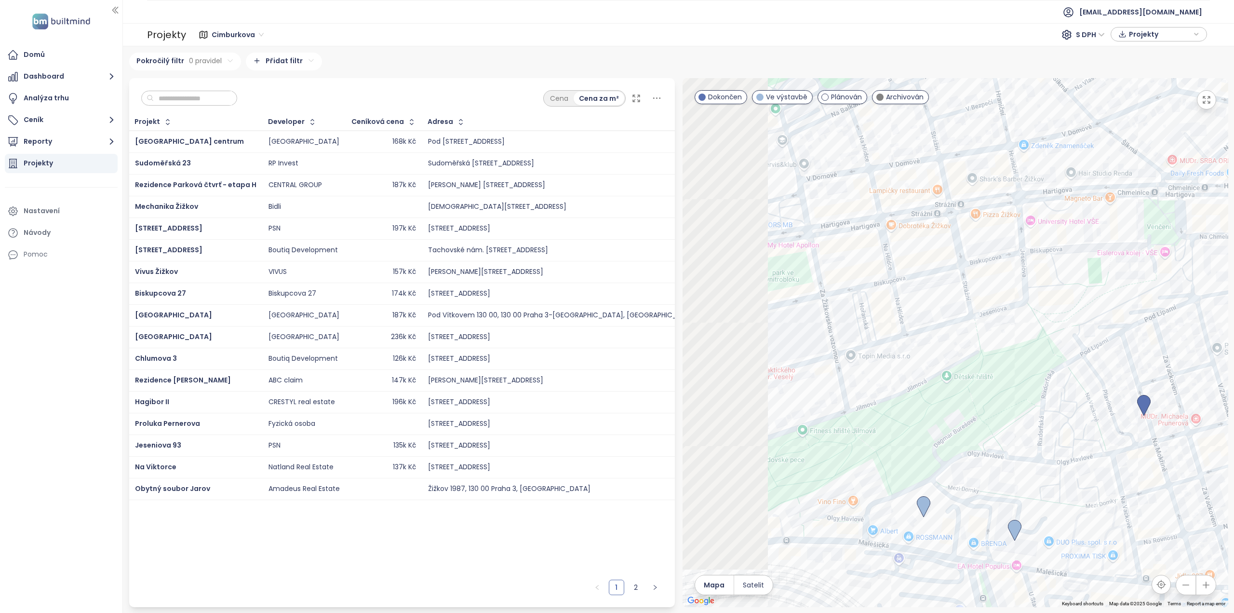
drag, startPoint x: 840, startPoint y: 368, endPoint x: 1110, endPoint y: 323, distance: 273.5
click at [1110, 323] on div at bounding box center [955, 342] width 546 height 529
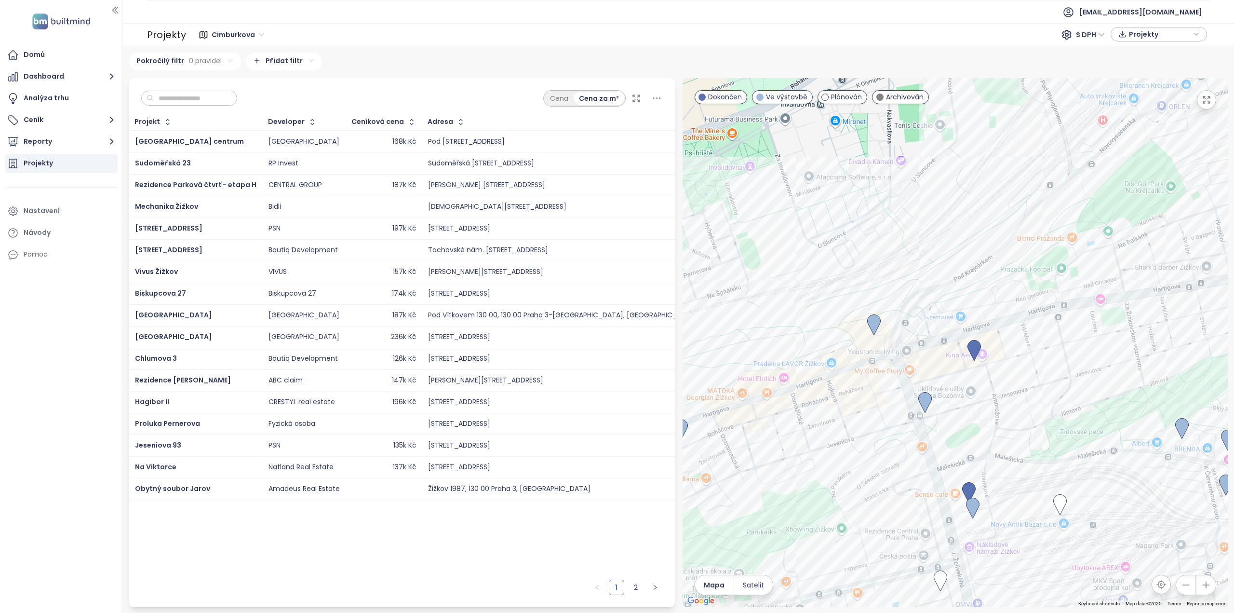
drag, startPoint x: 857, startPoint y: 325, endPoint x: 1068, endPoint y: 340, distance: 211.6
click at [1068, 340] on div at bounding box center [955, 342] width 546 height 529
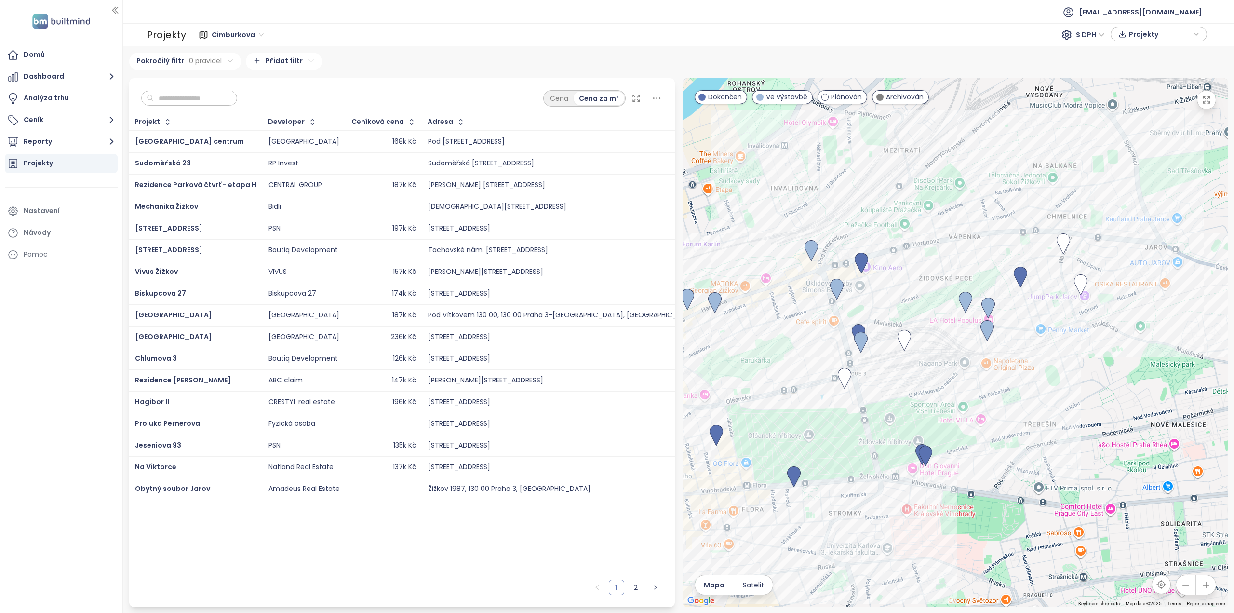
drag, startPoint x: 1029, startPoint y: 357, endPoint x: 810, endPoint y: 278, distance: 233.2
click at [797, 276] on div at bounding box center [955, 342] width 546 height 529
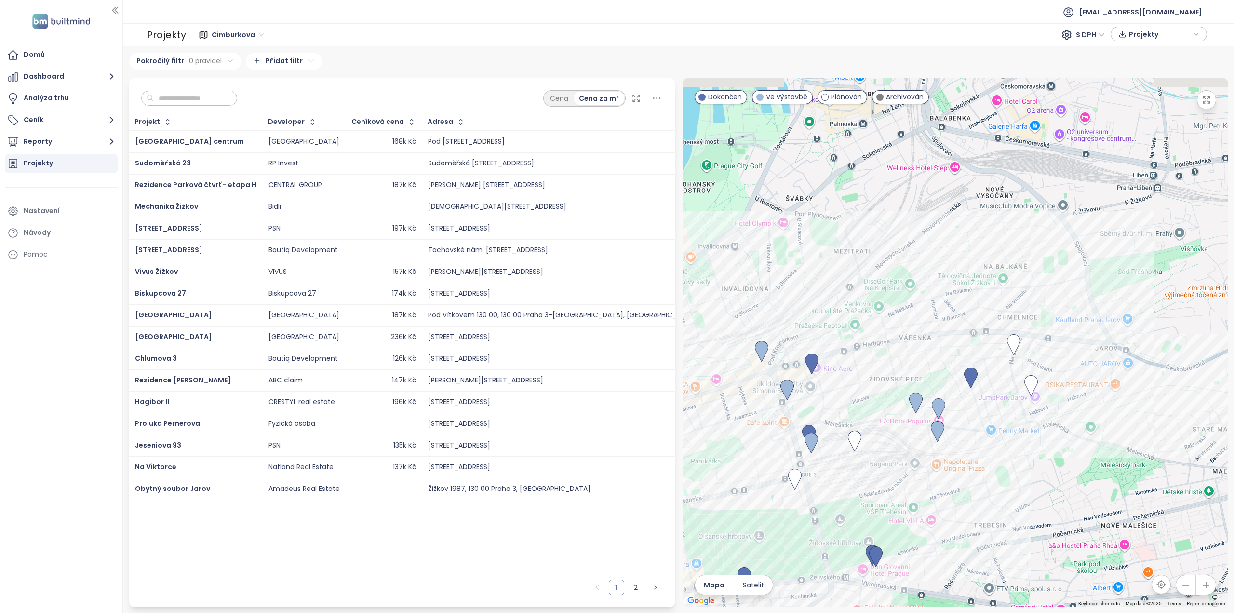
drag, startPoint x: 1047, startPoint y: 241, endPoint x: 1001, endPoint y: 346, distance: 113.7
click at [1001, 346] on div at bounding box center [955, 342] width 546 height 529
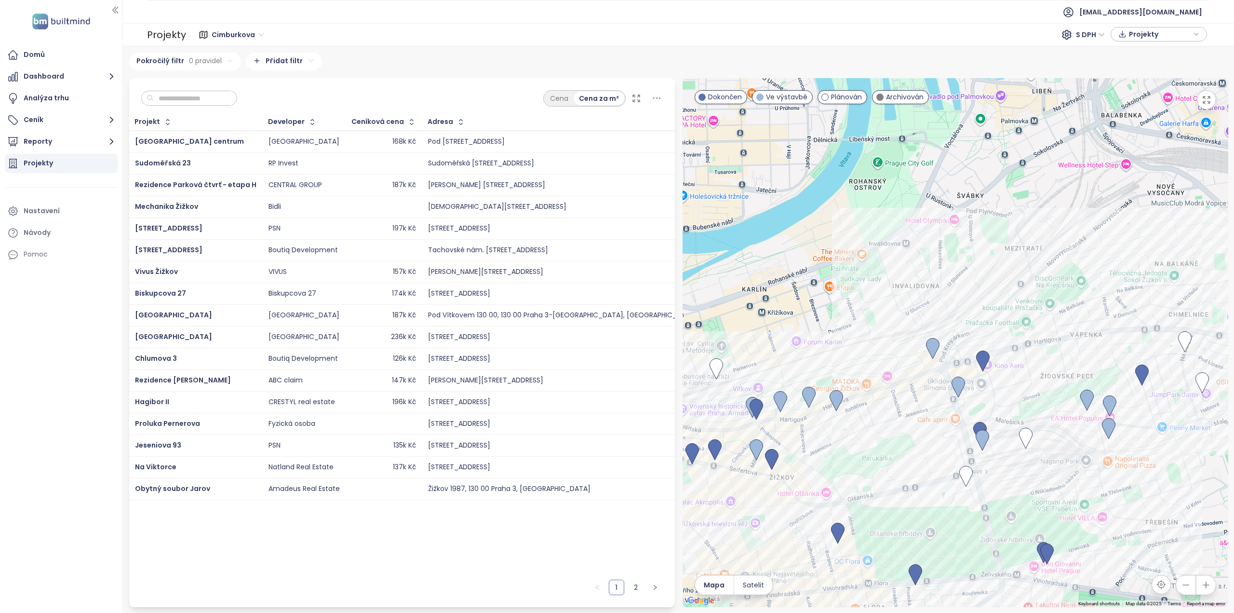
drag, startPoint x: 924, startPoint y: 337, endPoint x: 897, endPoint y: 398, distance: 66.9
click at [897, 398] on div at bounding box center [955, 342] width 546 height 529
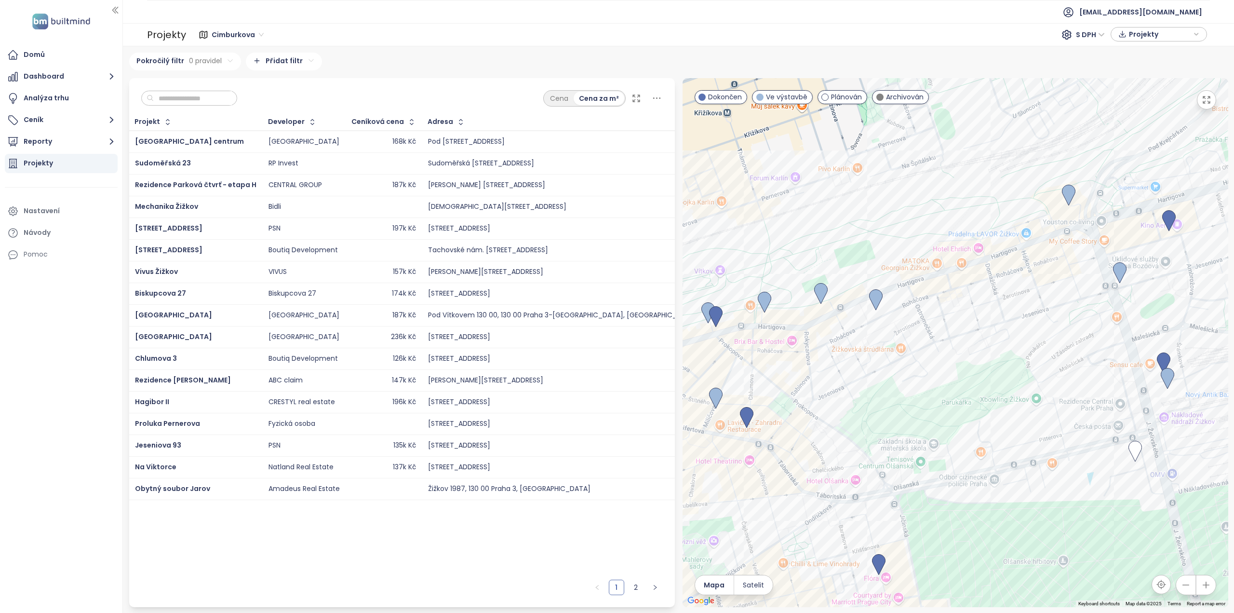
drag, startPoint x: 861, startPoint y: 442, endPoint x: 926, endPoint y: 388, distance: 84.5
click at [926, 388] on div at bounding box center [955, 342] width 546 height 529
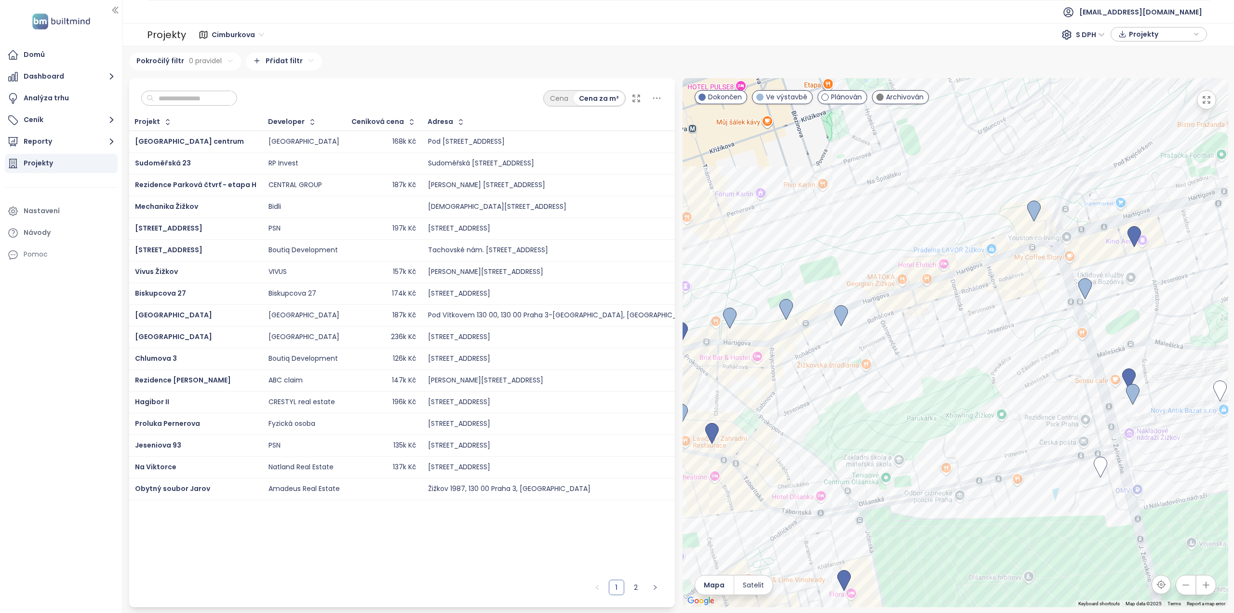
drag, startPoint x: 1016, startPoint y: 358, endPoint x: 978, endPoint y: 365, distance: 39.3
click at [985, 372] on div at bounding box center [955, 342] width 546 height 529
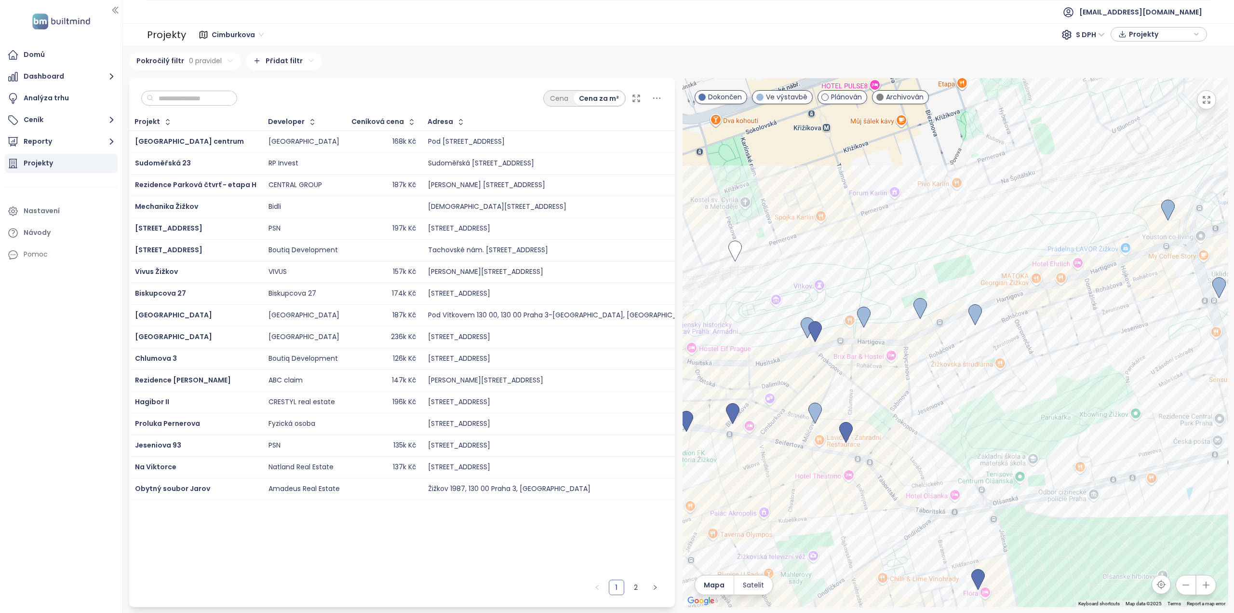
drag, startPoint x: 985, startPoint y: 365, endPoint x: 1056, endPoint y: 362, distance: 71.4
click at [1056, 362] on div at bounding box center [955, 342] width 546 height 529
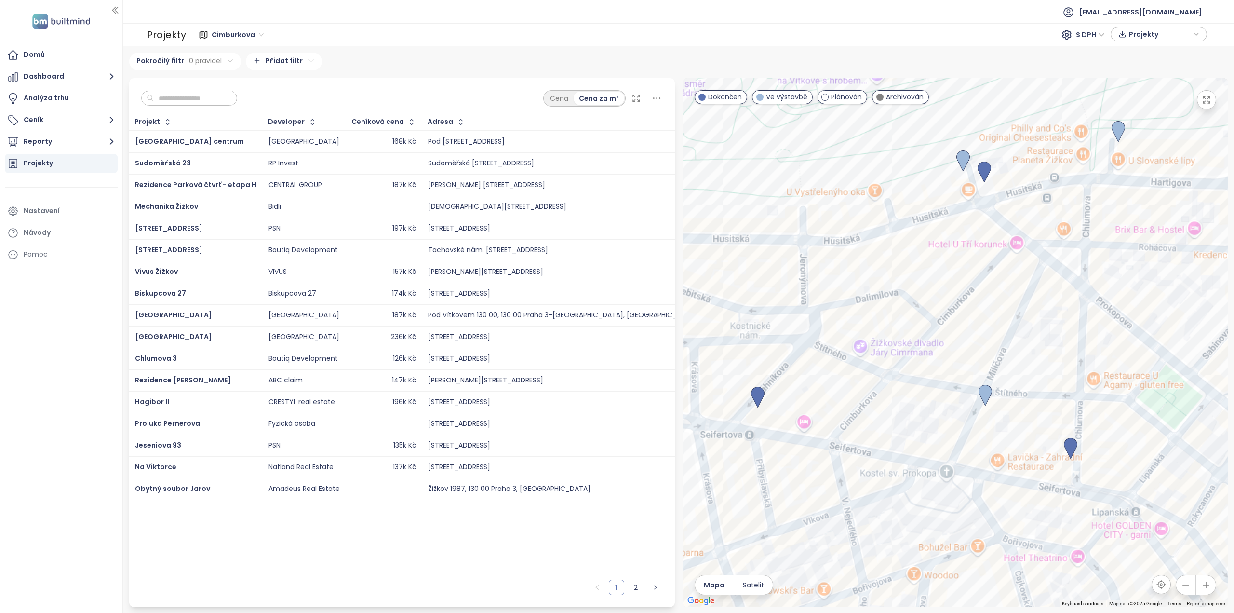
drag, startPoint x: 789, startPoint y: 433, endPoint x: 868, endPoint y: 453, distance: 81.5
click at [868, 453] on div at bounding box center [955, 342] width 546 height 529
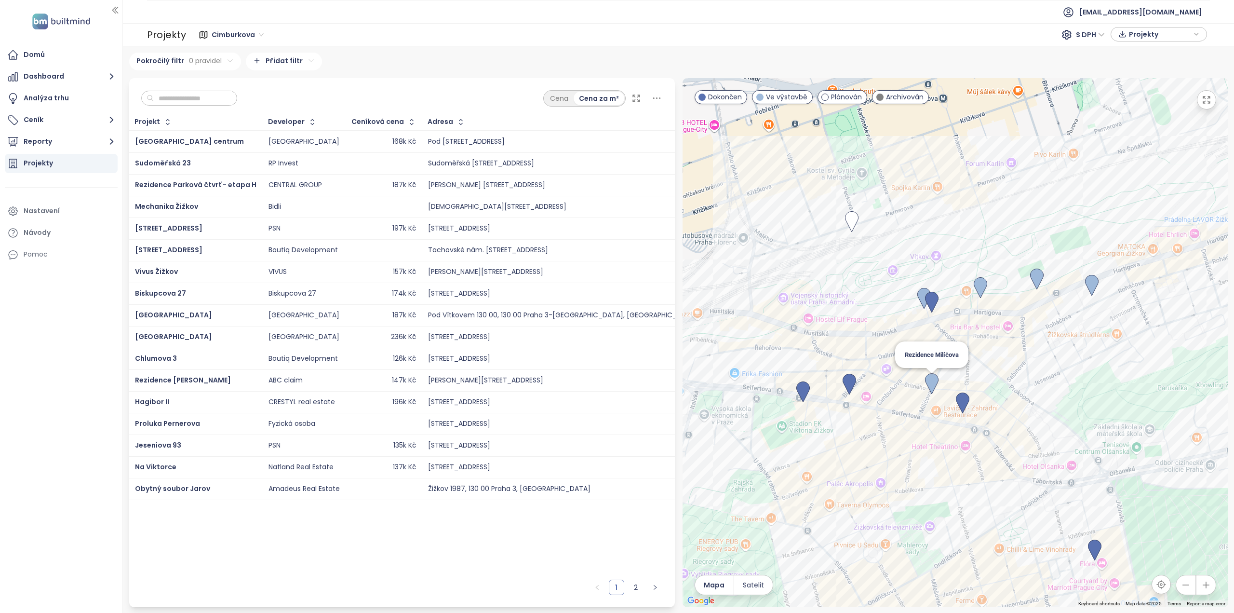
click at [933, 378] on img at bounding box center [931, 383] width 13 height 21
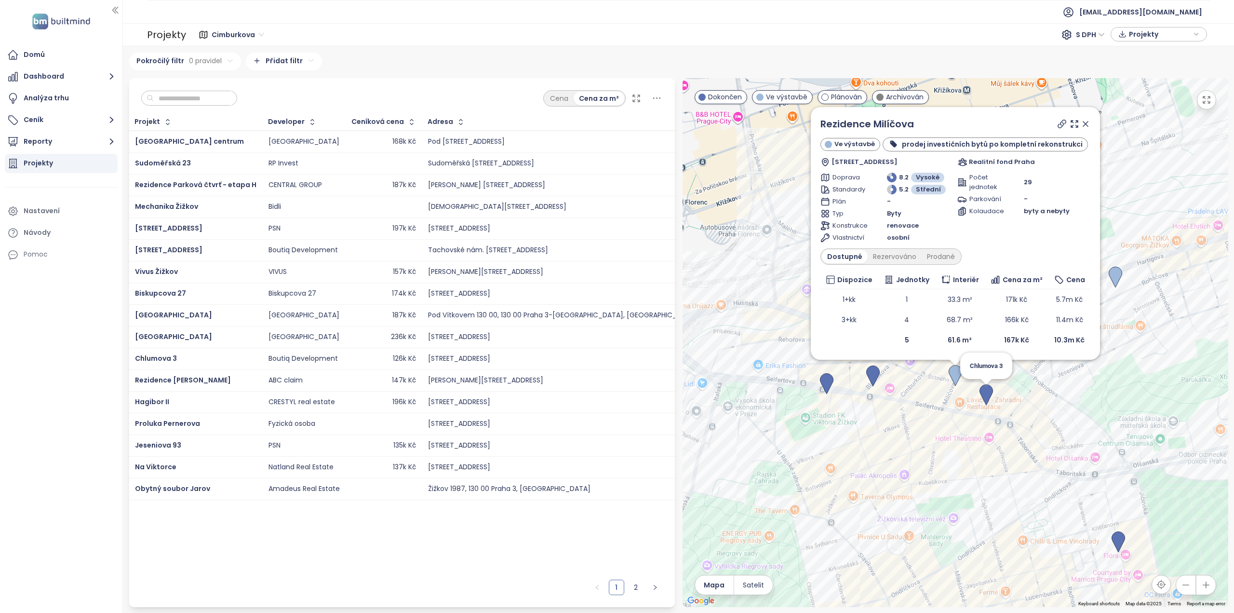
click at [987, 391] on img at bounding box center [985, 394] width 13 height 21
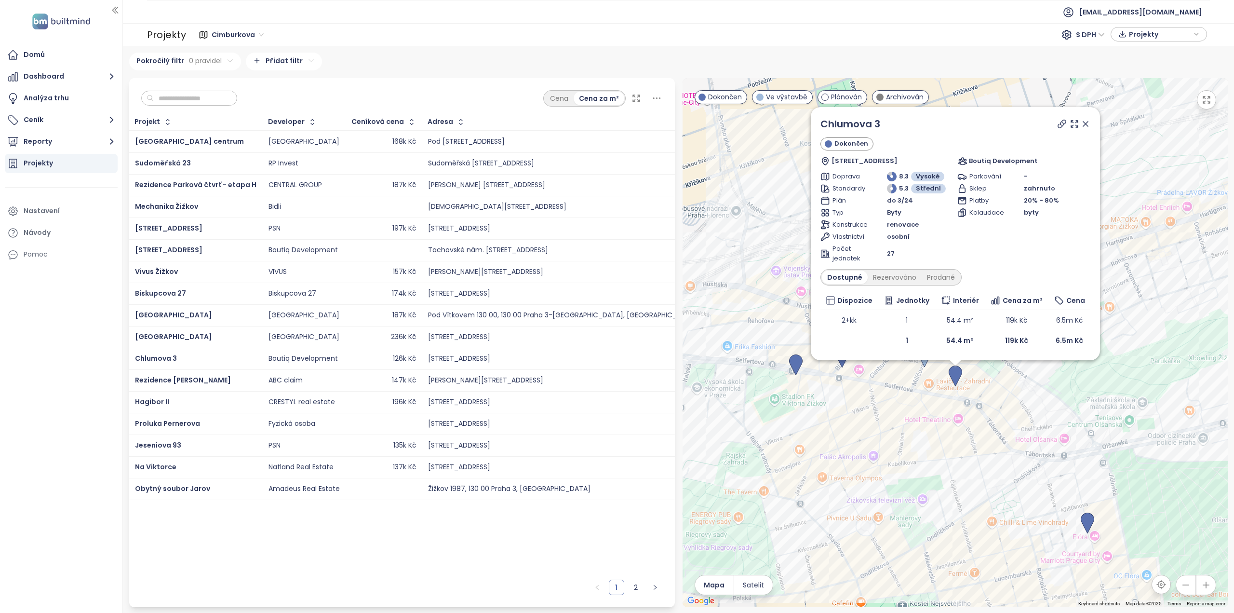
drag, startPoint x: 1085, startPoint y: 123, endPoint x: 1045, endPoint y: 173, distance: 64.1
click at [1085, 123] on icon at bounding box center [1085, 123] width 5 height 5
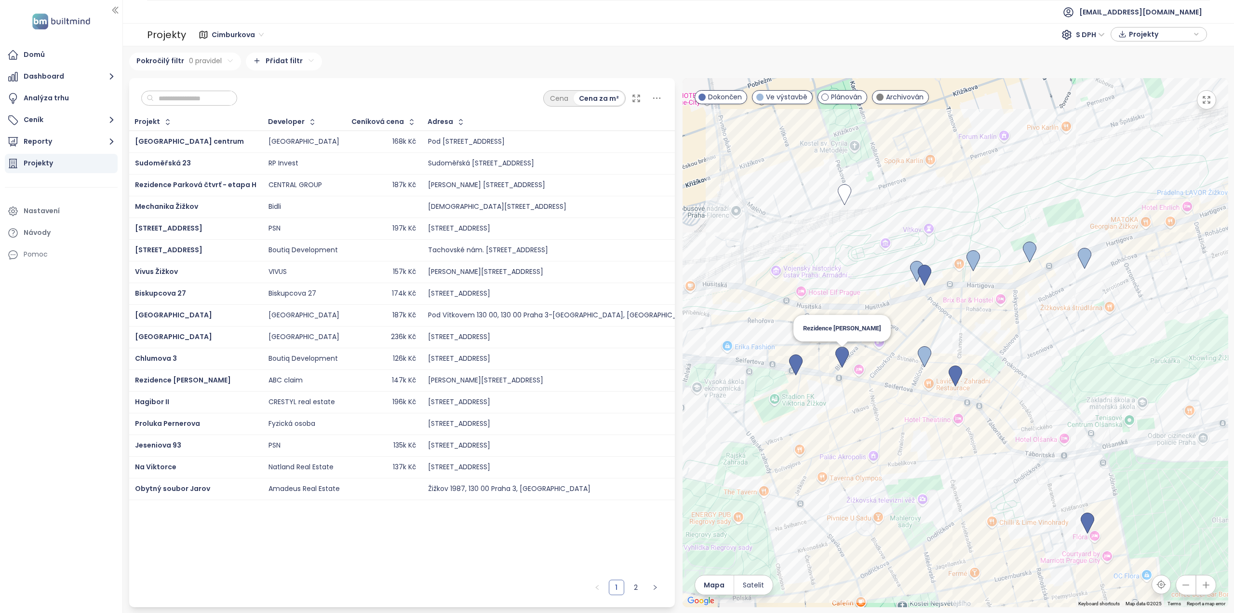
click at [843, 353] on img at bounding box center [841, 356] width 13 height 21
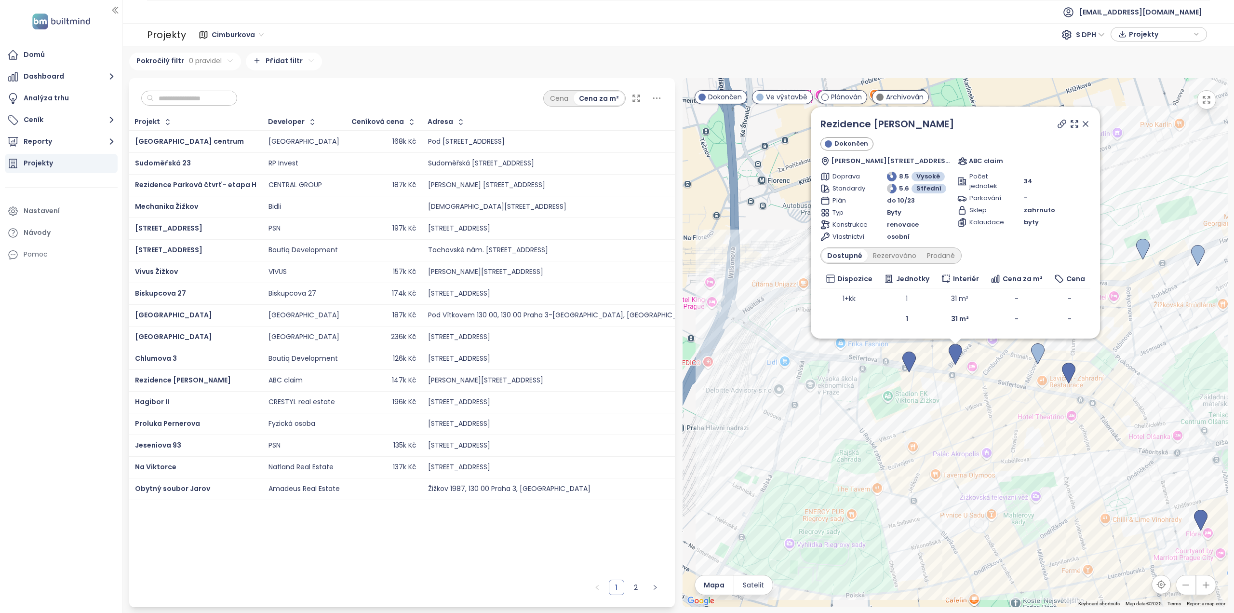
click at [1086, 122] on icon at bounding box center [1085, 124] width 10 height 10
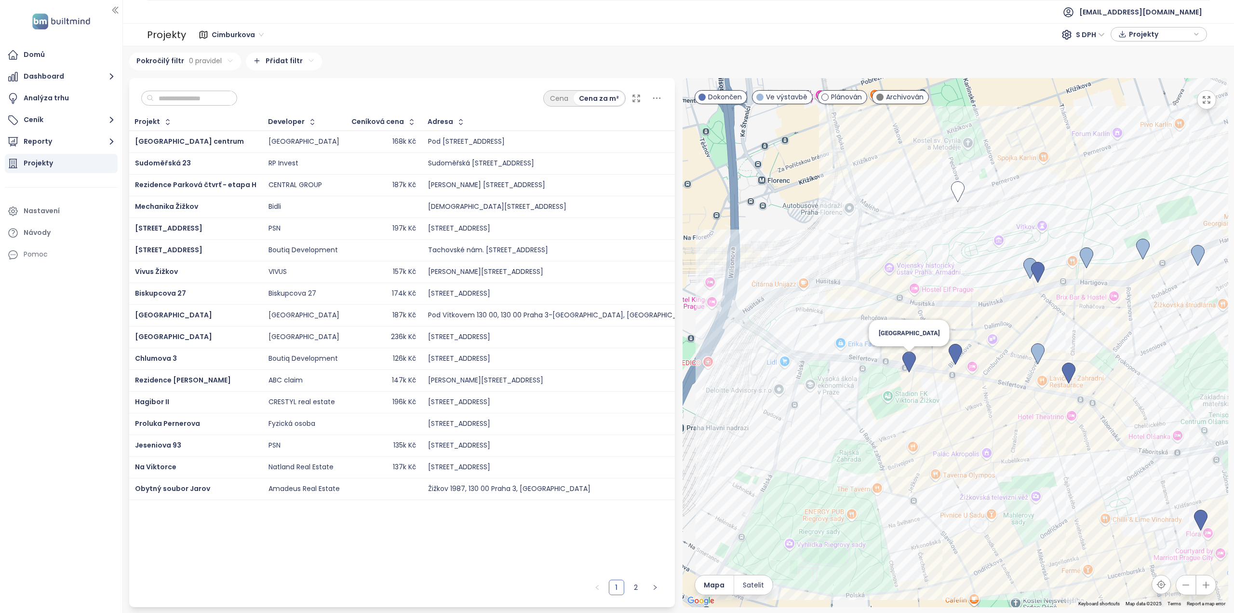
click at [910, 354] on img at bounding box center [908, 361] width 13 height 21
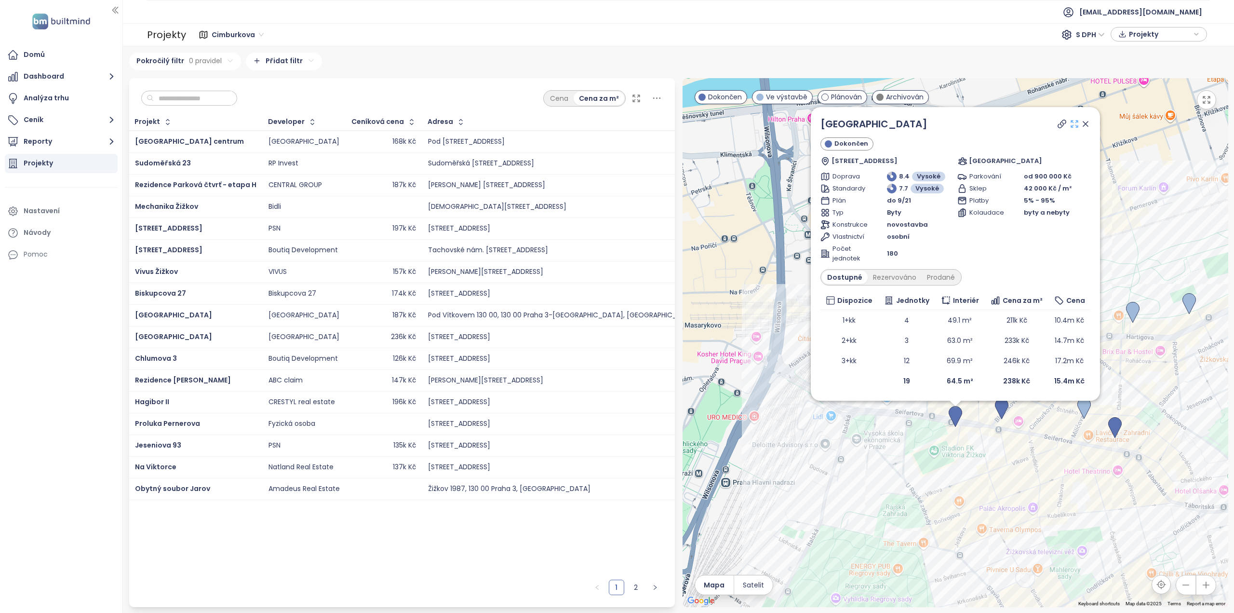
click at [1074, 125] on icon at bounding box center [1074, 124] width 10 height 10
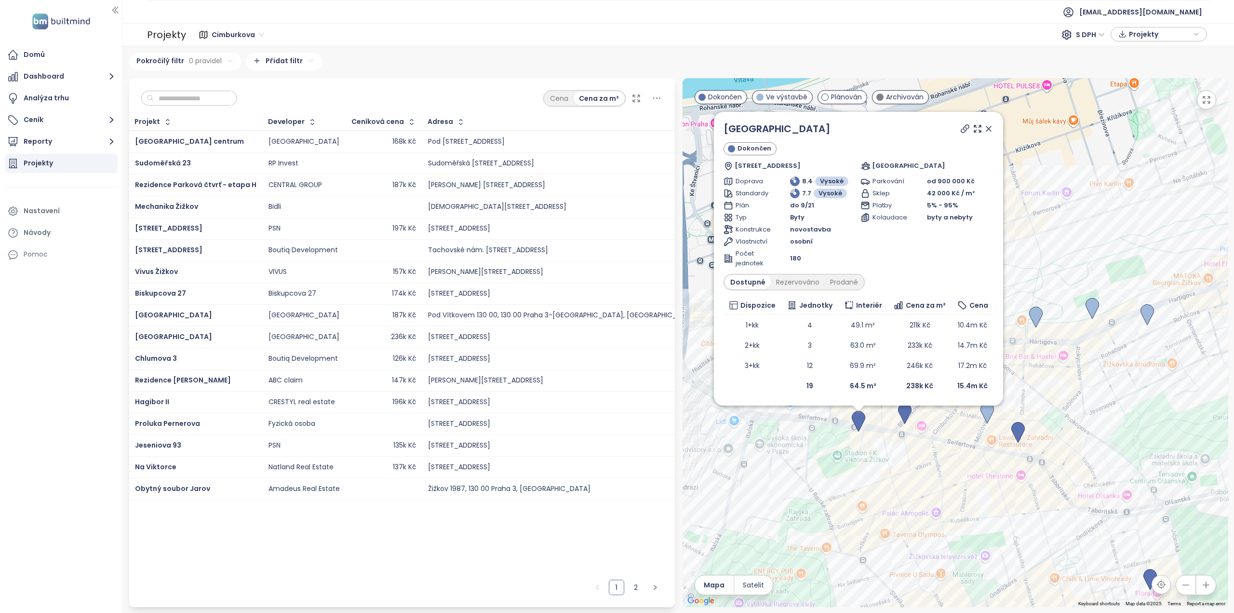
drag, startPoint x: 1016, startPoint y: 453, endPoint x: 885, endPoint y: 462, distance: 130.9
click at [886, 462] on div "Viktoria center Dokončen Seifertova 2919, 130 00 Praha 3-Žižkov, Czechia CTR Vi…" at bounding box center [955, 342] width 546 height 529
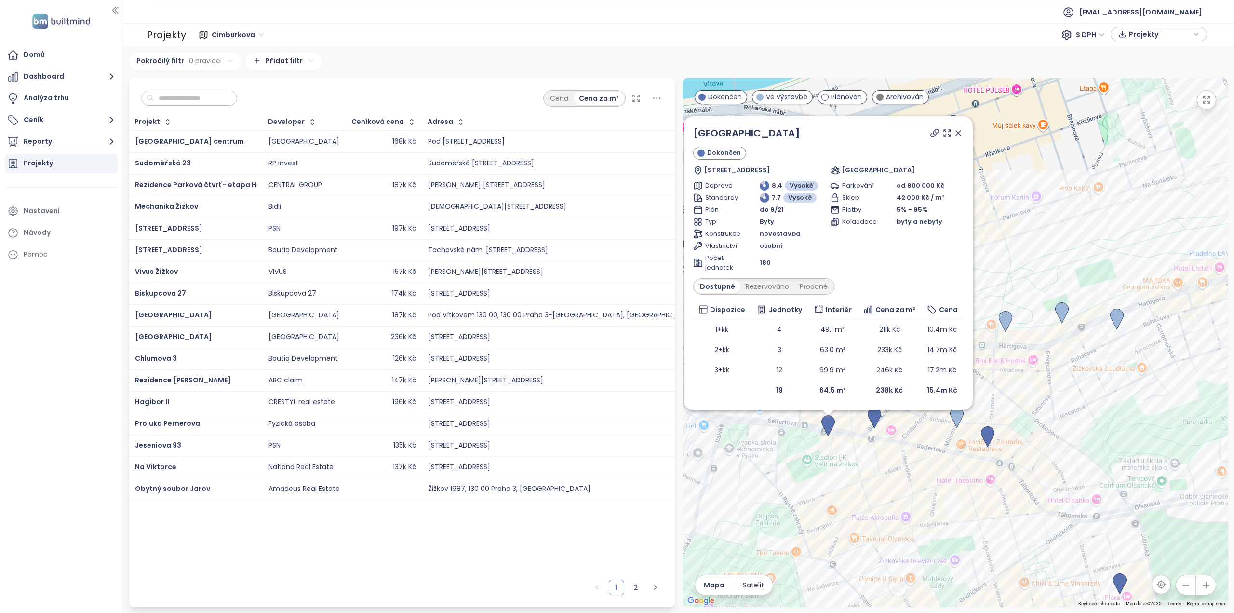
drag, startPoint x: 957, startPoint y: 133, endPoint x: 972, endPoint y: 185, distance: 54.0
click at [957, 132] on icon at bounding box center [958, 133] width 5 height 5
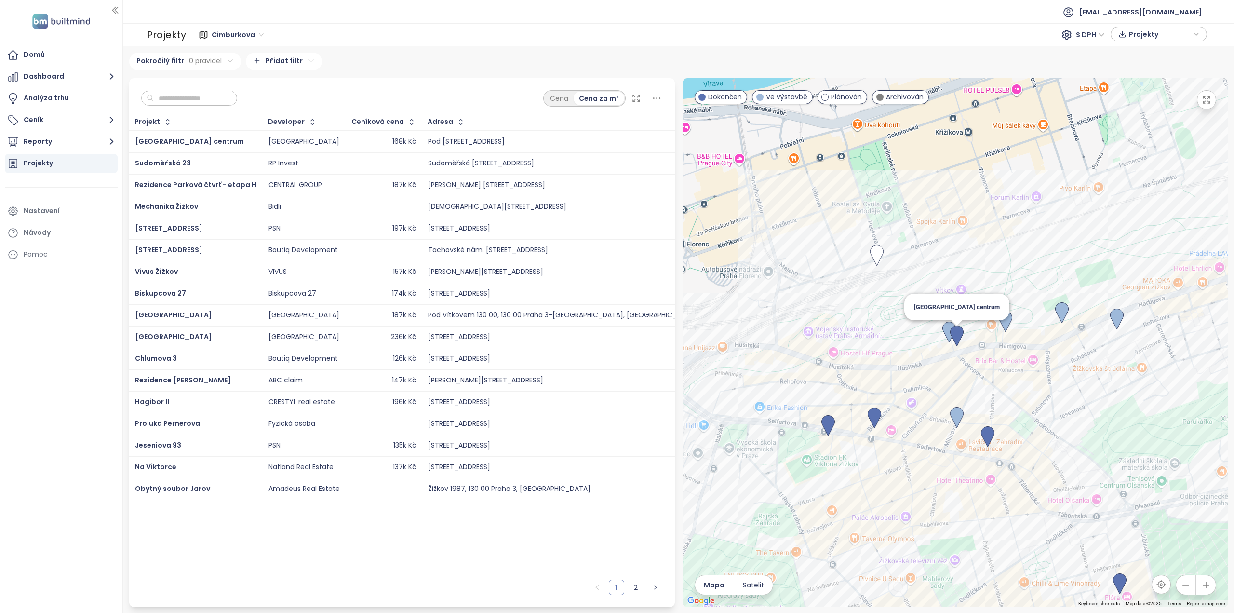
click at [958, 335] on img at bounding box center [956, 335] width 13 height 21
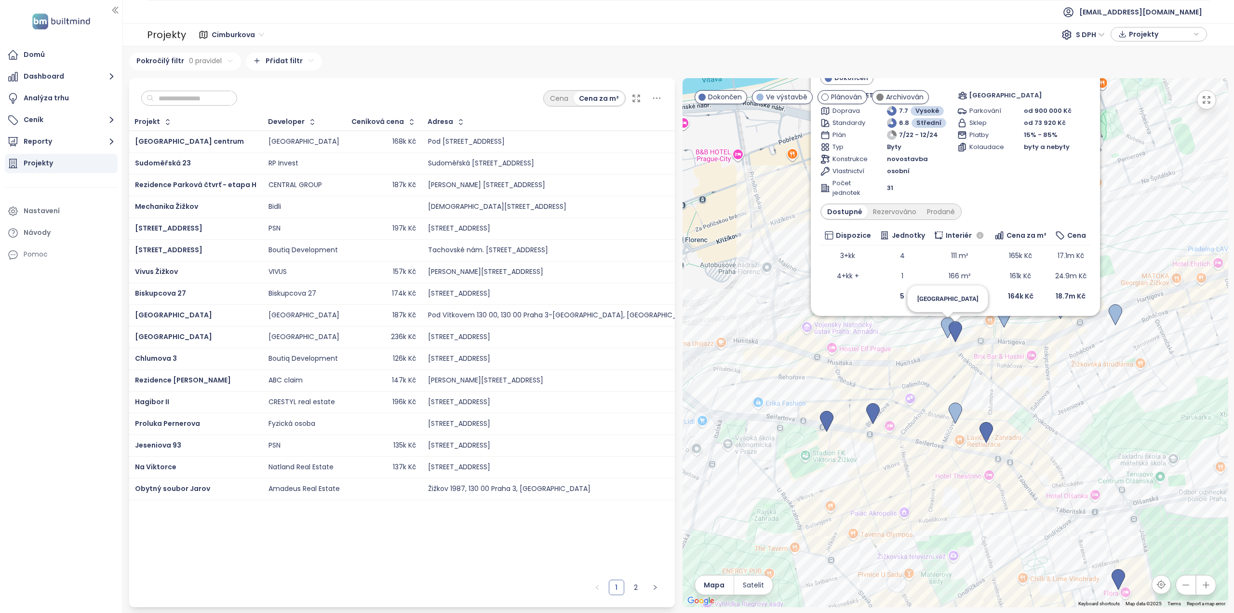
click at [945, 326] on img at bounding box center [947, 327] width 13 height 21
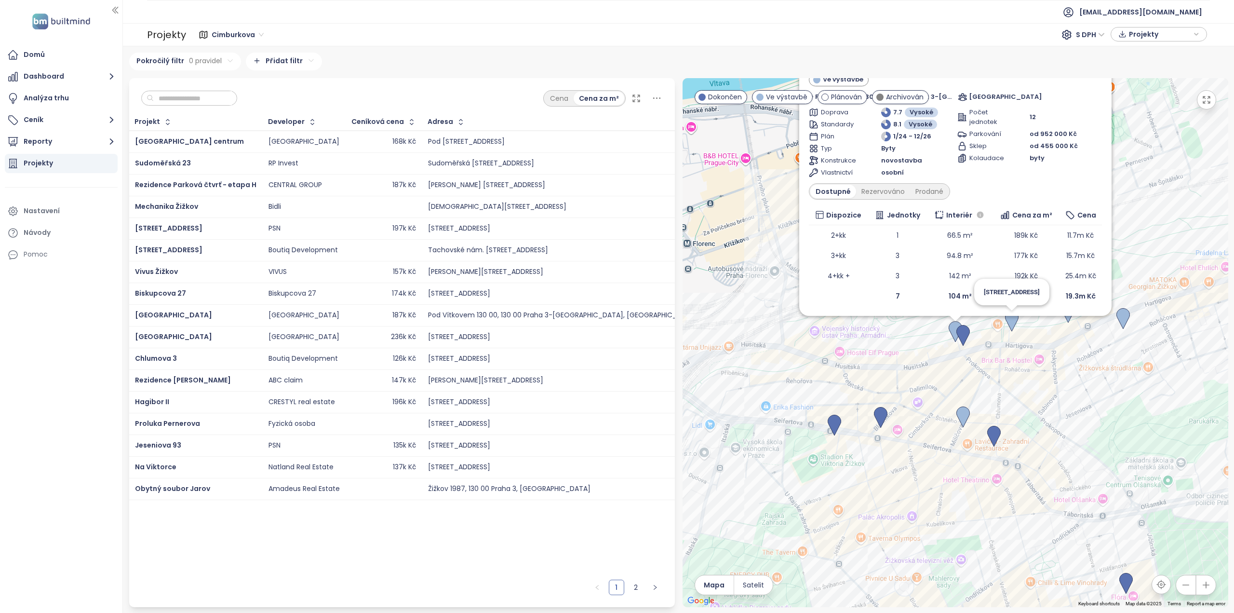
click at [1012, 325] on img at bounding box center [1011, 320] width 13 height 21
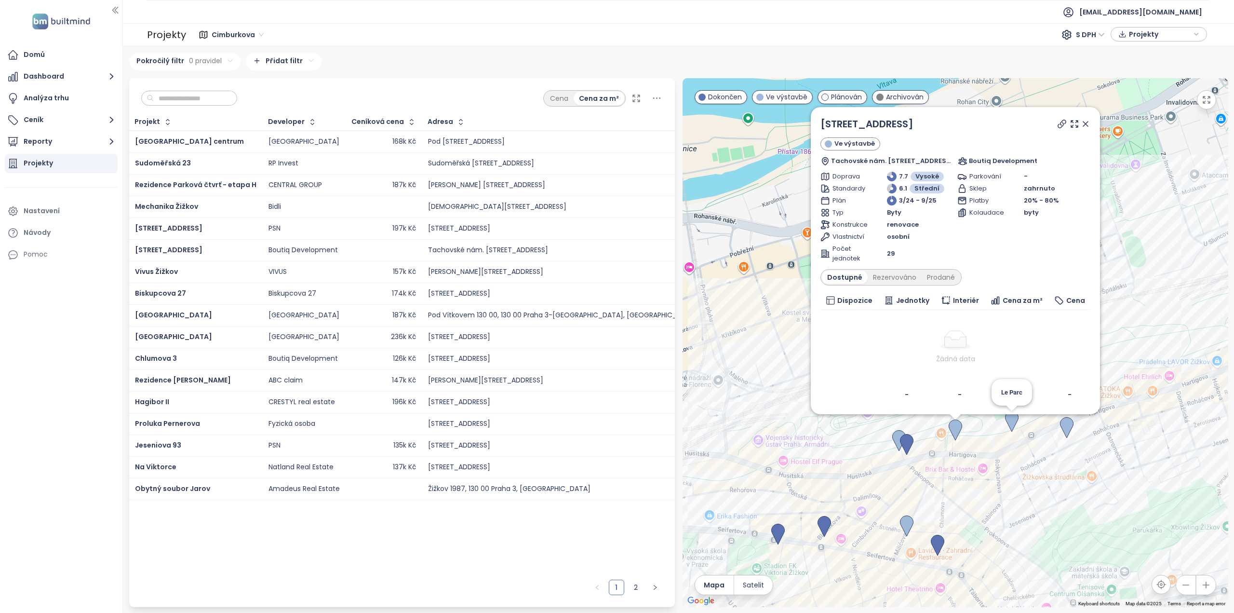
click at [1013, 420] on img at bounding box center [1011, 421] width 13 height 21
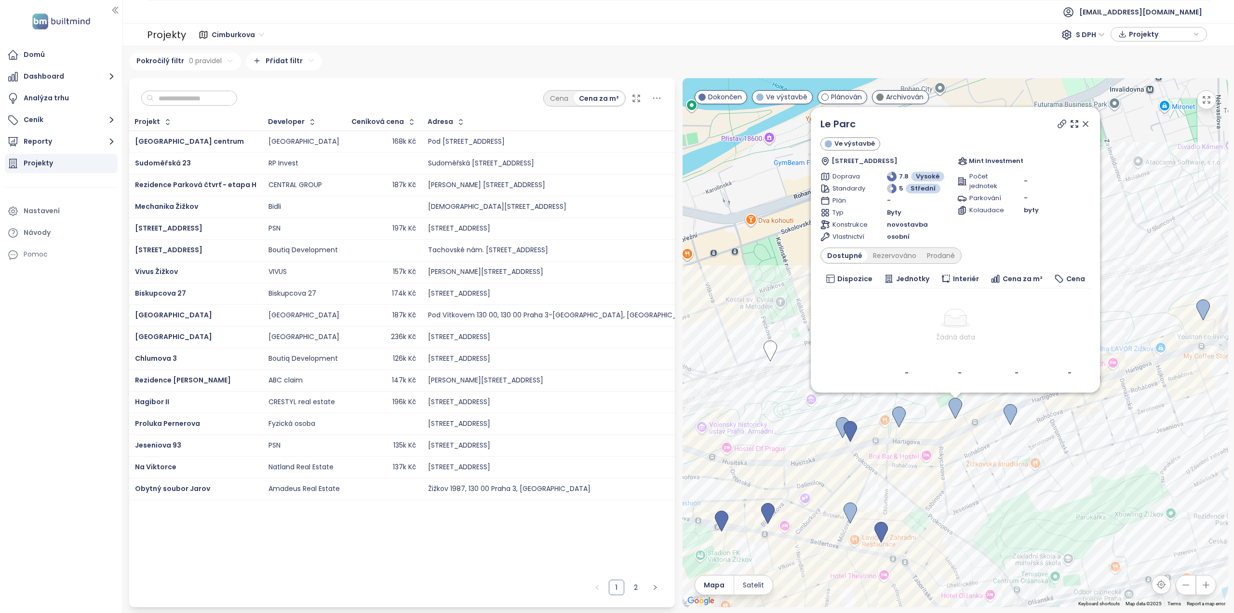
click at [1084, 125] on icon at bounding box center [1085, 123] width 5 height 5
